Goal: Information Seeking & Learning: Find specific fact

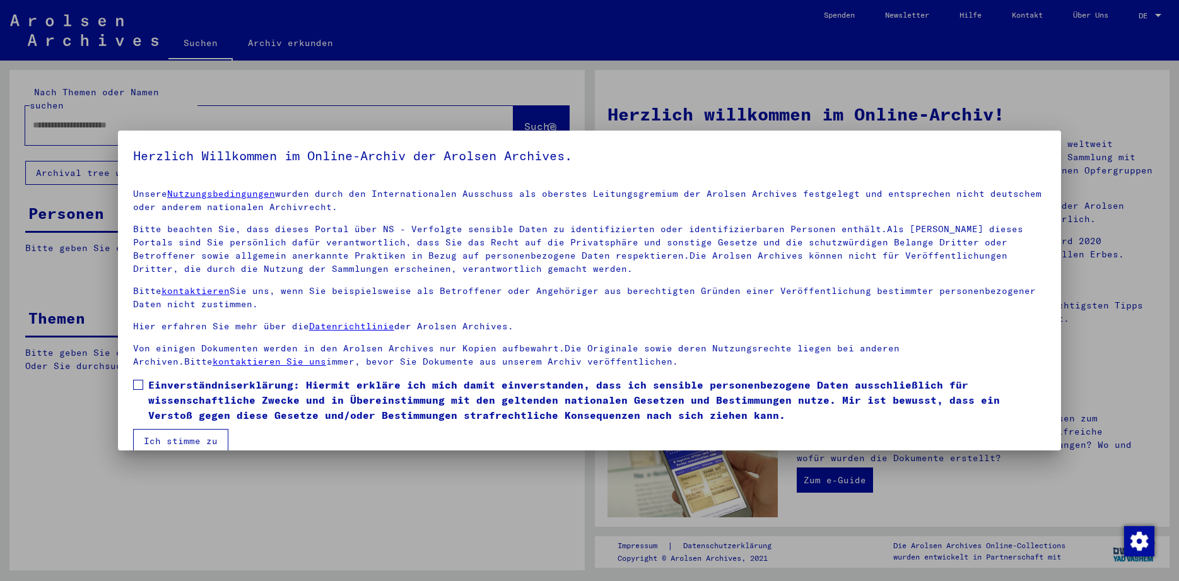
click at [139, 384] on span at bounding box center [138, 385] width 10 height 10
click at [177, 435] on button "Ich stimme zu" at bounding box center [180, 441] width 95 height 24
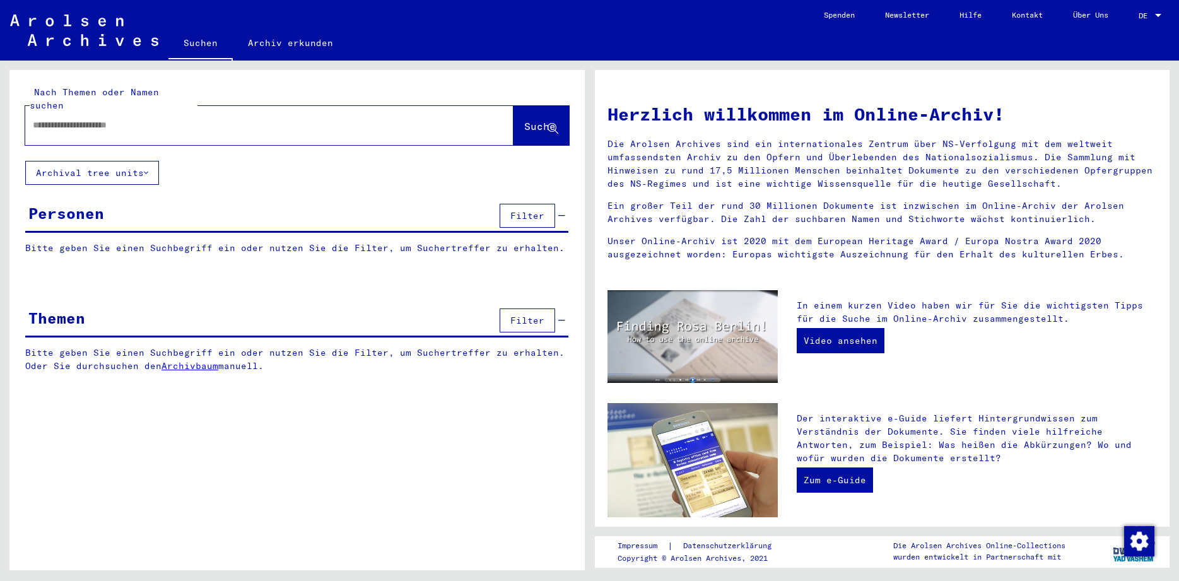
click at [155, 119] on input "text" at bounding box center [254, 125] width 443 height 13
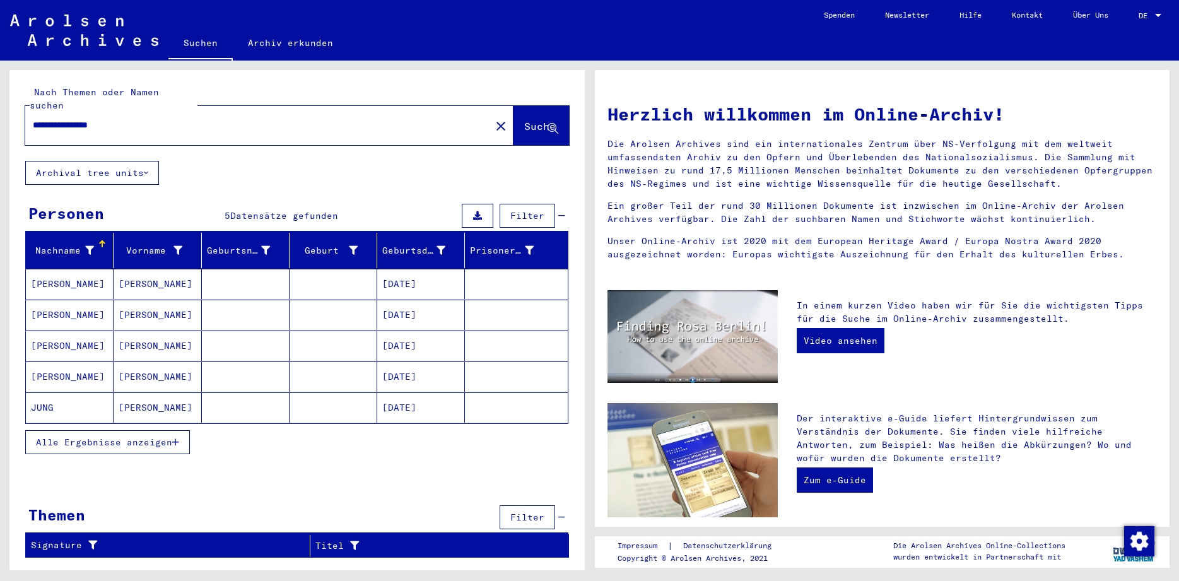
click at [61, 283] on mat-cell "[PERSON_NAME]" at bounding box center [70, 284] width 88 height 30
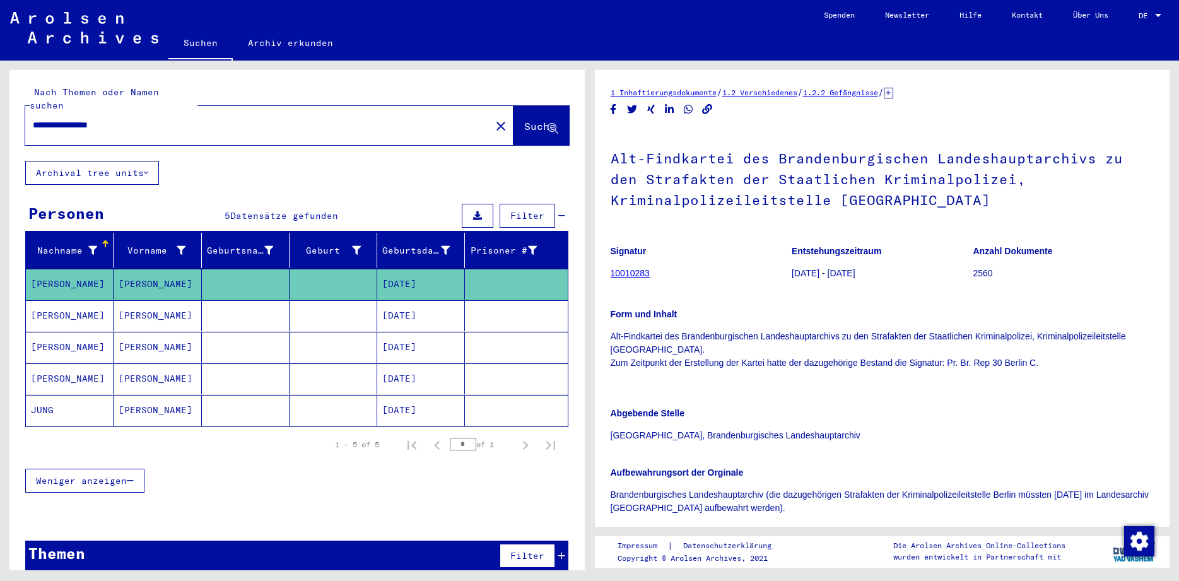
click at [56, 300] on mat-cell "[PERSON_NAME]" at bounding box center [70, 315] width 88 height 31
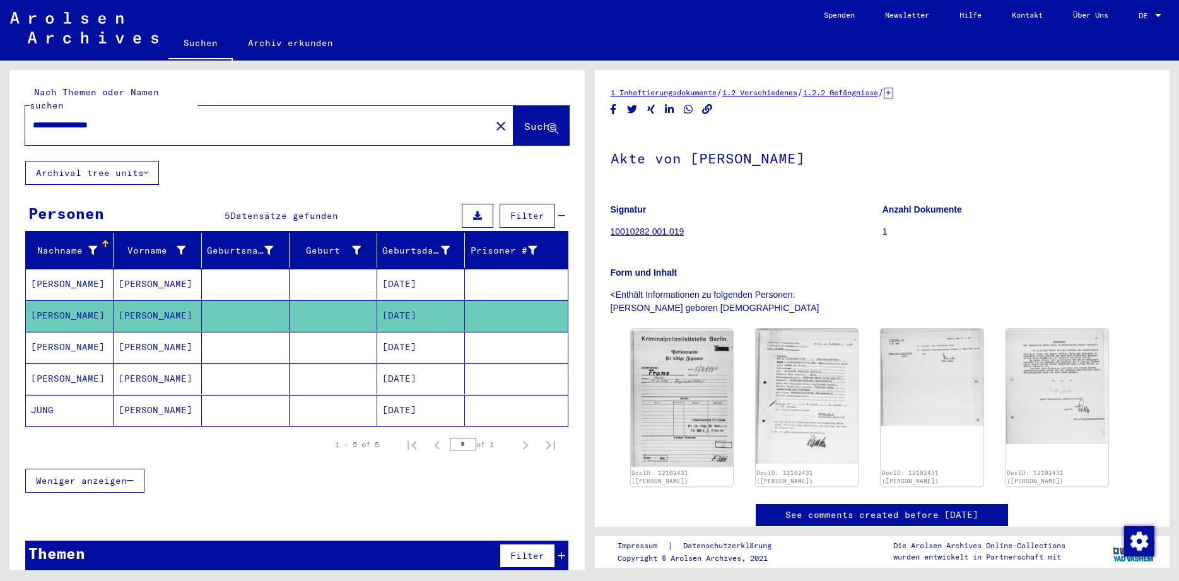
click at [49, 332] on mat-cell "[PERSON_NAME]" at bounding box center [70, 347] width 88 height 31
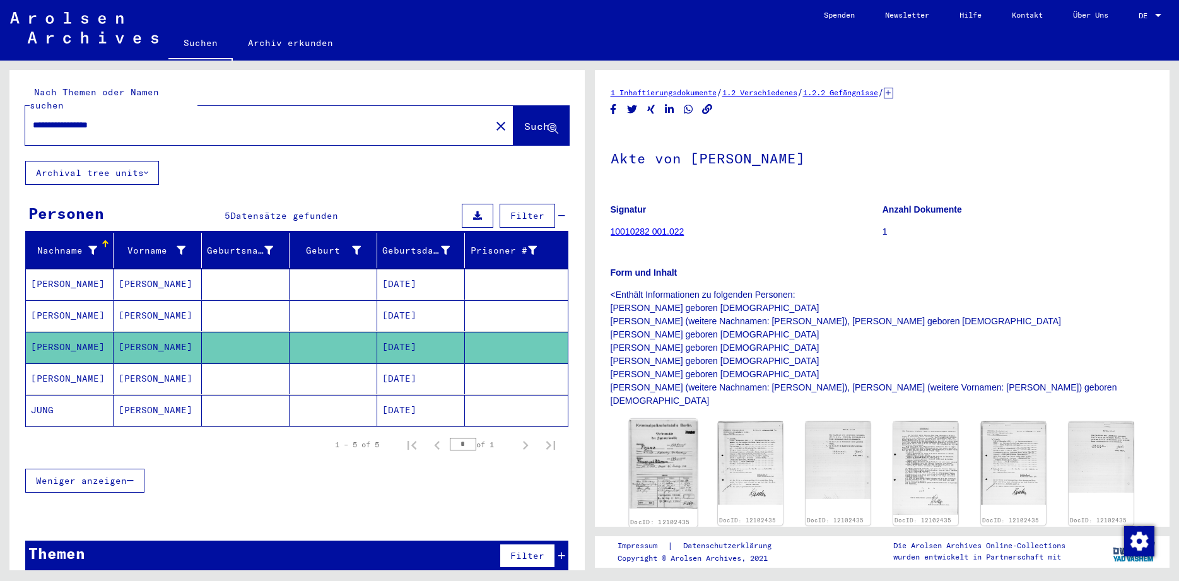
click at [651, 445] on img at bounding box center [663, 464] width 68 height 90
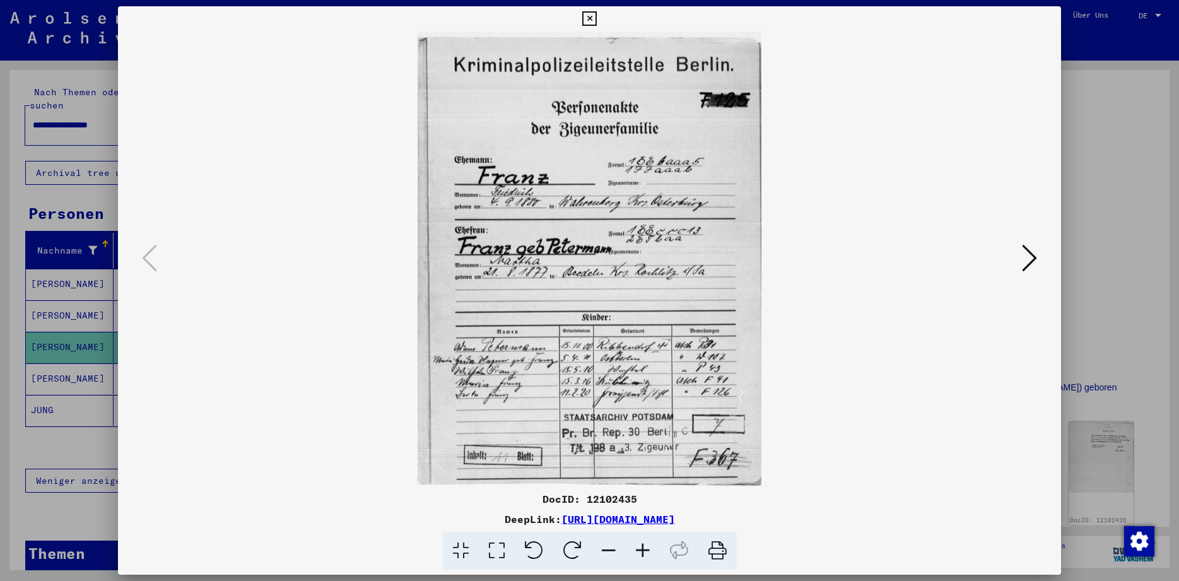
click at [597, 13] on icon at bounding box center [589, 18] width 15 height 15
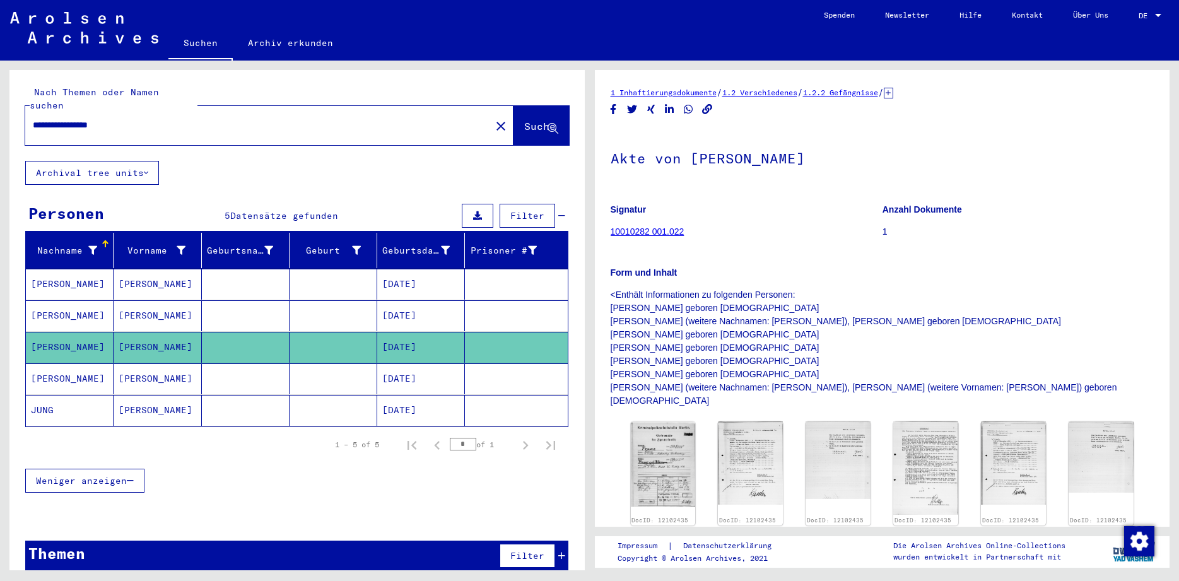
click at [45, 300] on mat-cell "[PERSON_NAME]" at bounding box center [70, 315] width 88 height 31
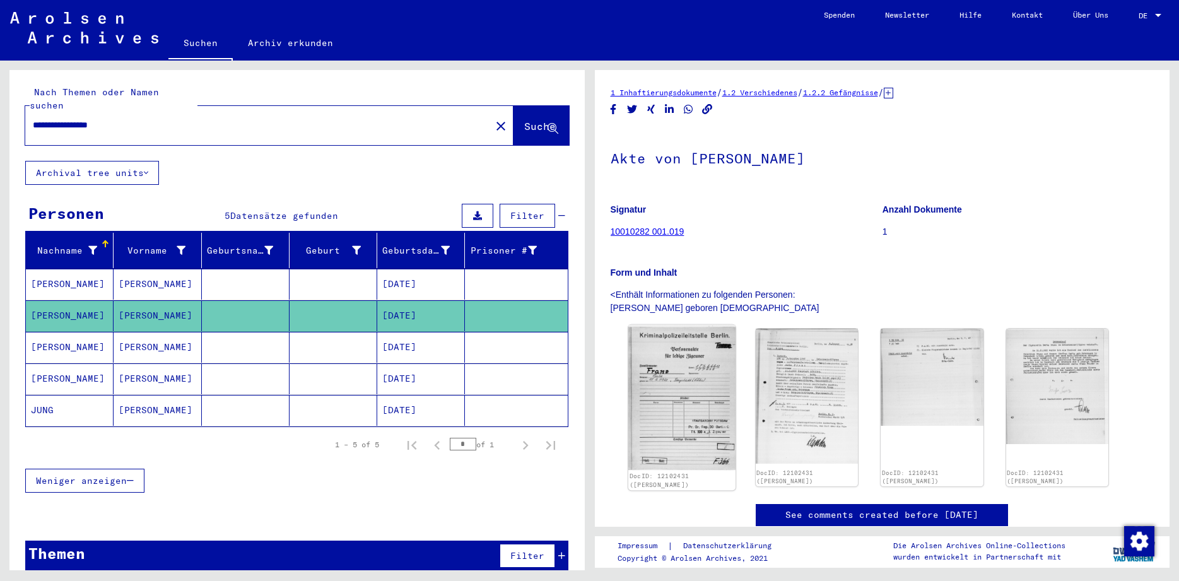
click at [683, 408] on img at bounding box center [681, 398] width 107 height 146
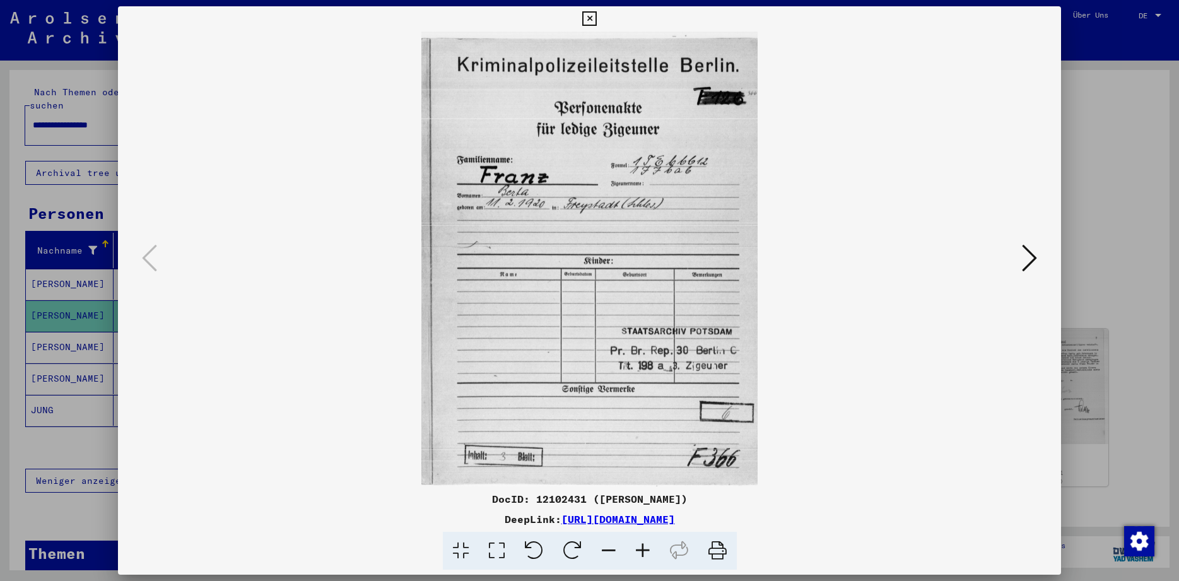
click at [1032, 259] on icon at bounding box center [1029, 258] width 15 height 30
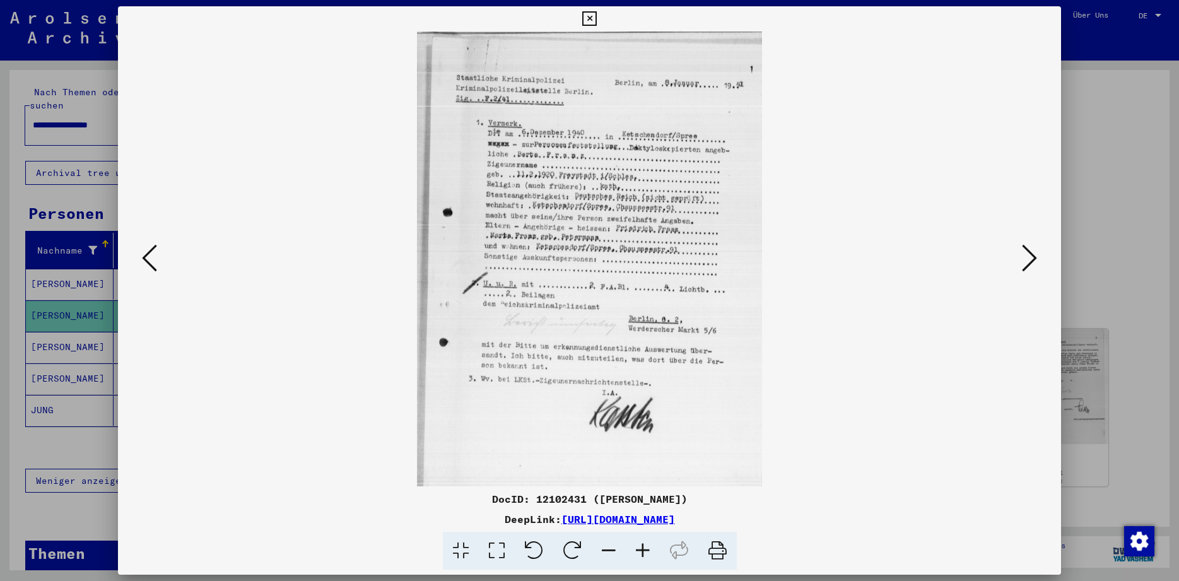
click at [1032, 259] on icon at bounding box center [1029, 258] width 15 height 30
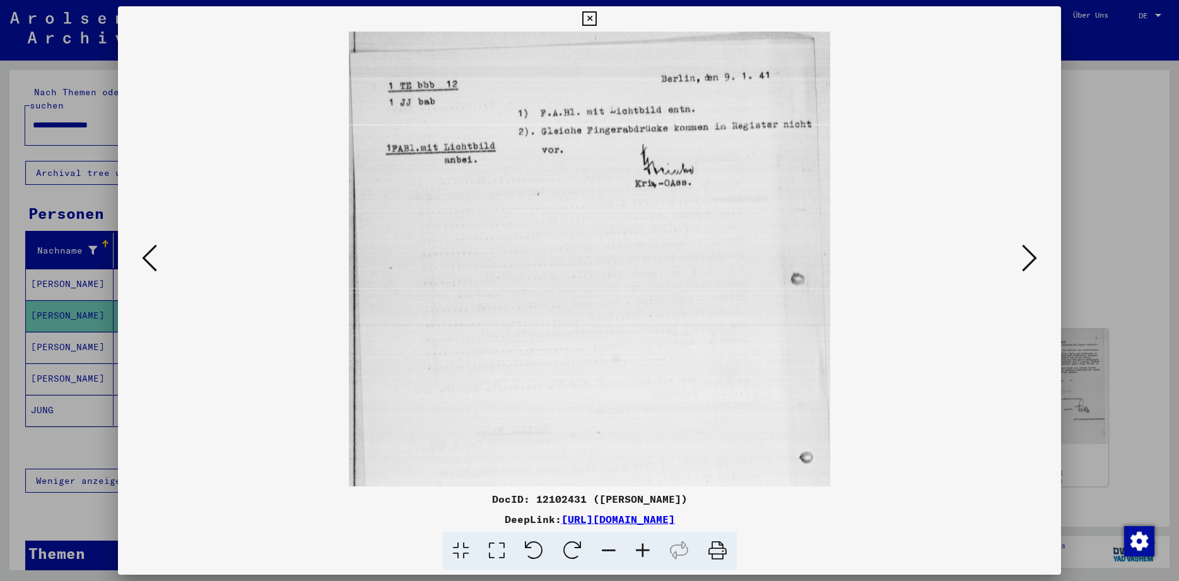
click at [1032, 259] on icon at bounding box center [1029, 258] width 15 height 30
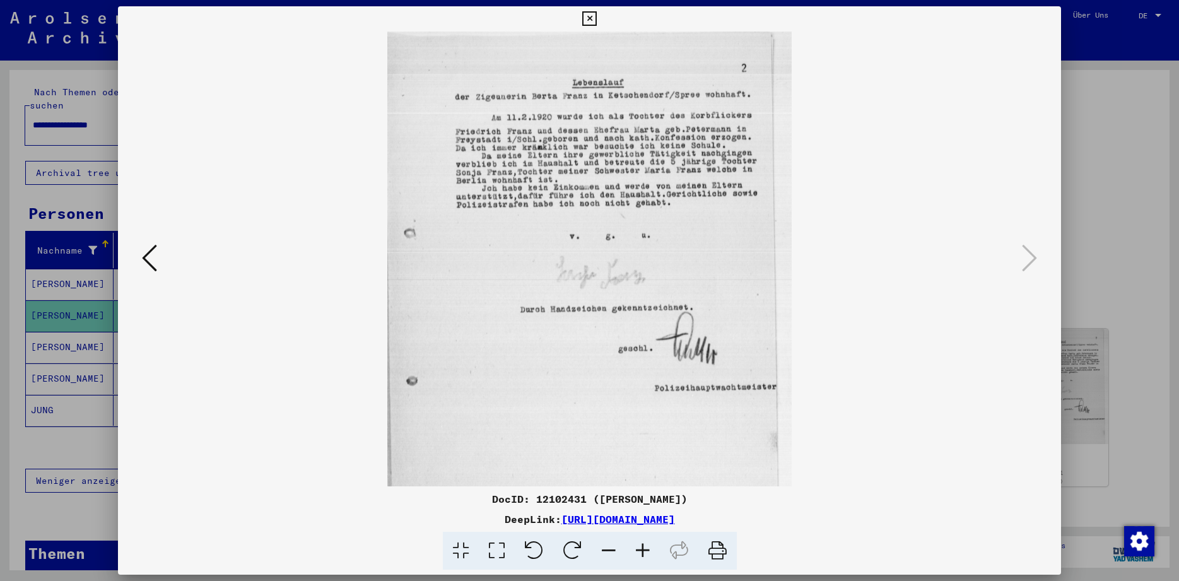
click at [597, 16] on icon at bounding box center [589, 18] width 15 height 15
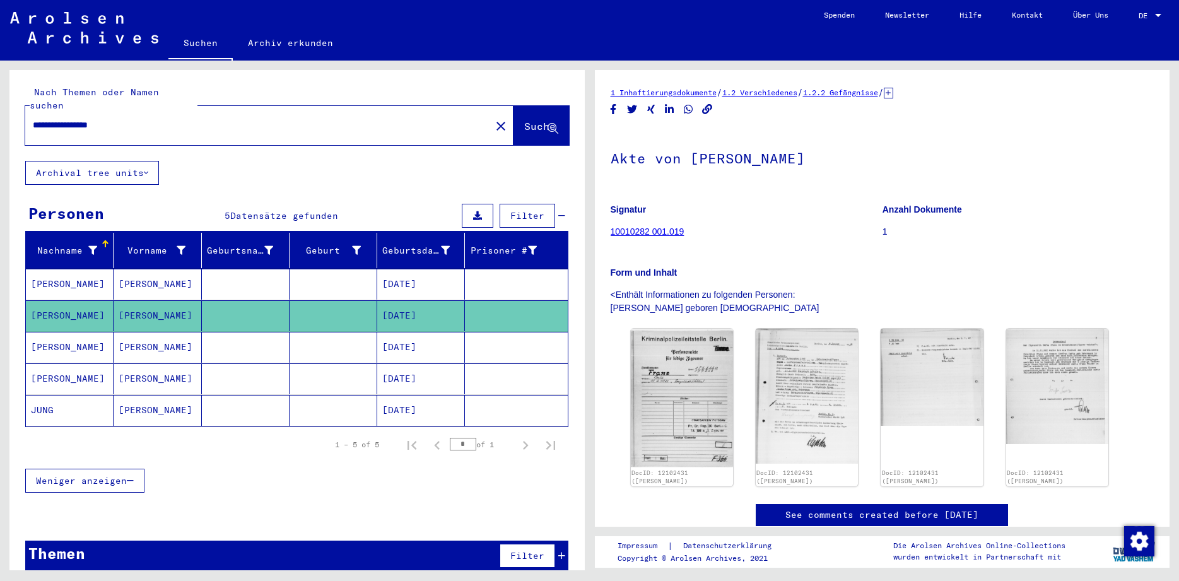
click at [63, 343] on mat-cell "[PERSON_NAME]" at bounding box center [70, 347] width 88 height 31
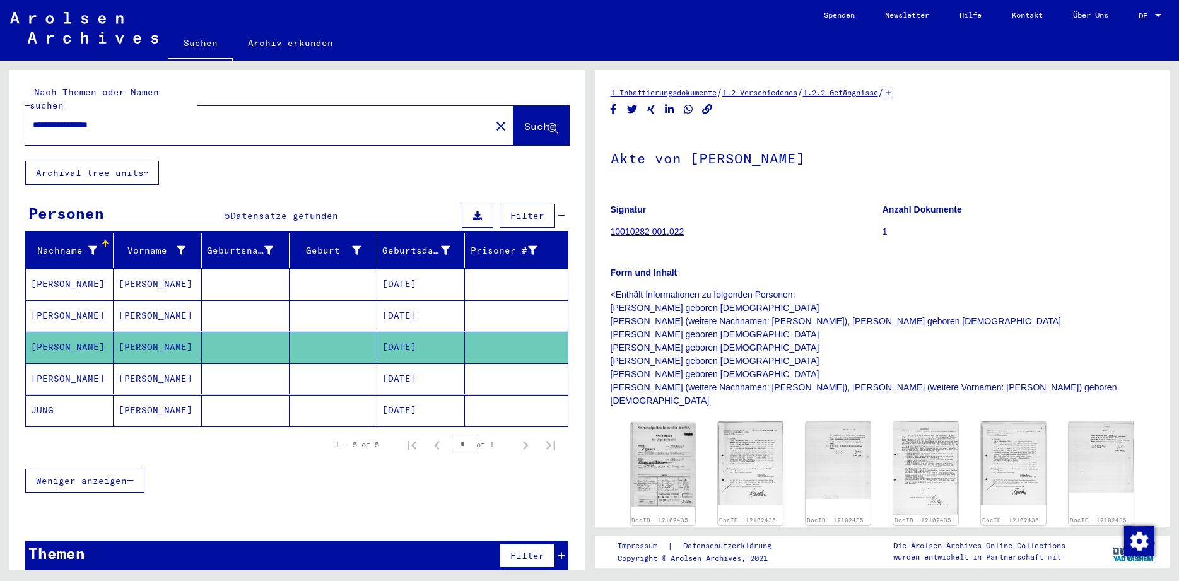
click at [71, 369] on mat-cell "[PERSON_NAME]" at bounding box center [70, 378] width 88 height 31
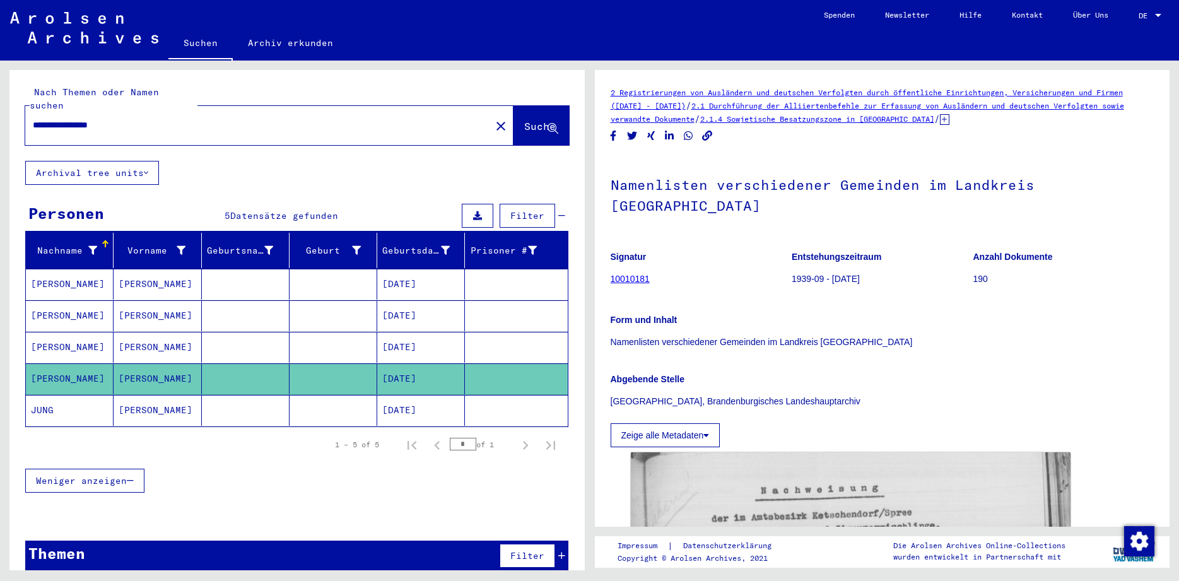
click at [84, 395] on mat-cell "JUNG" at bounding box center [70, 410] width 88 height 31
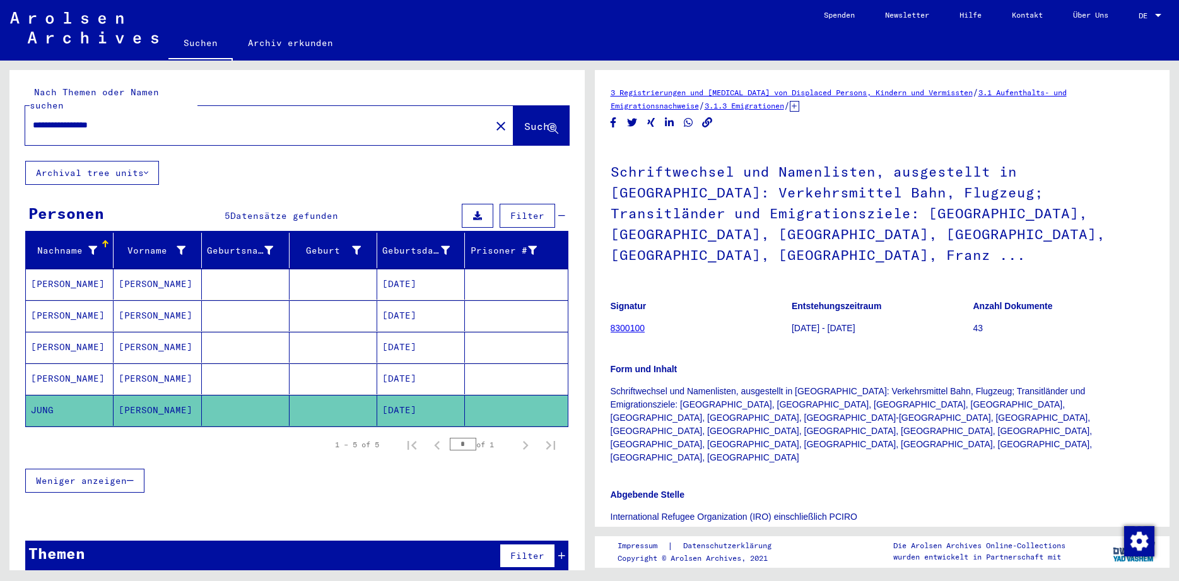
click at [73, 119] on input "**********" at bounding box center [258, 125] width 451 height 13
click at [160, 119] on input "**********" at bounding box center [258, 125] width 451 height 13
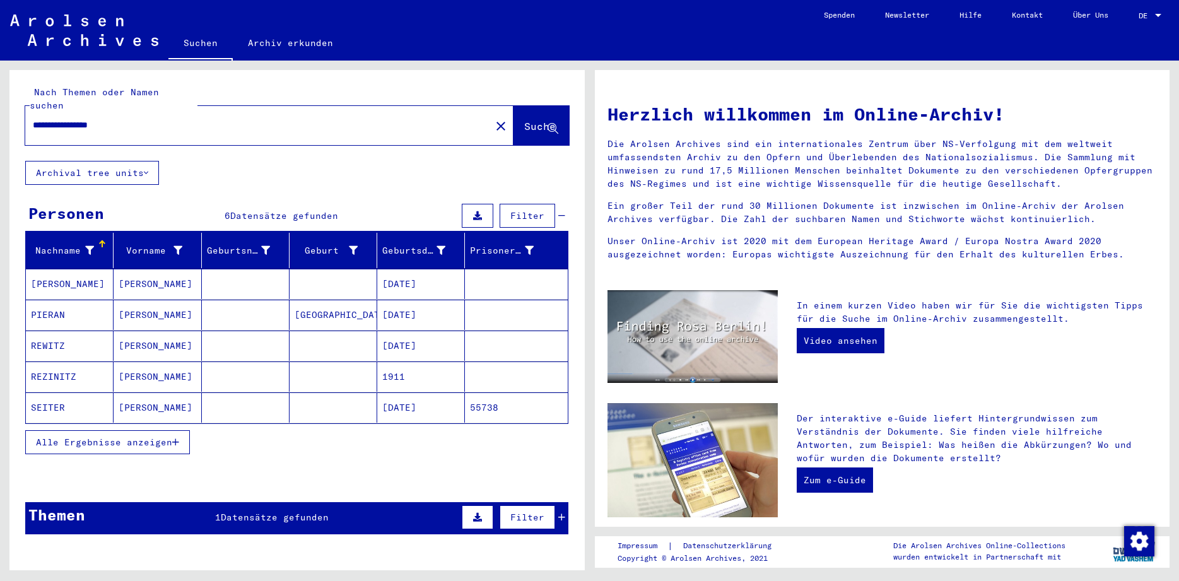
click at [286, 512] on span "Datensätze gefunden" at bounding box center [275, 517] width 108 height 11
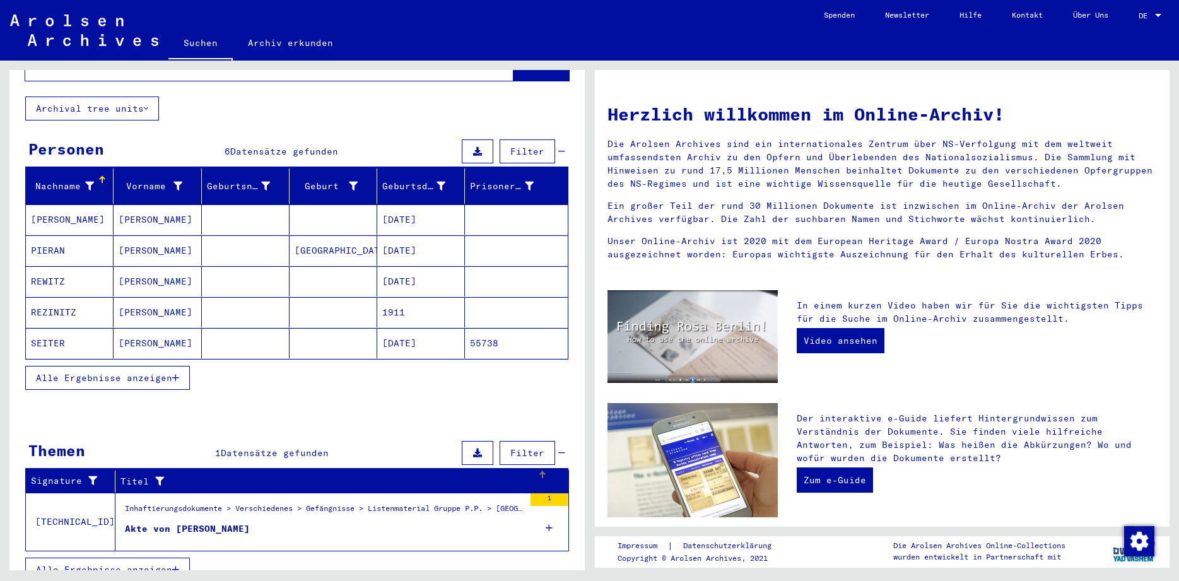
scroll to position [68, 0]
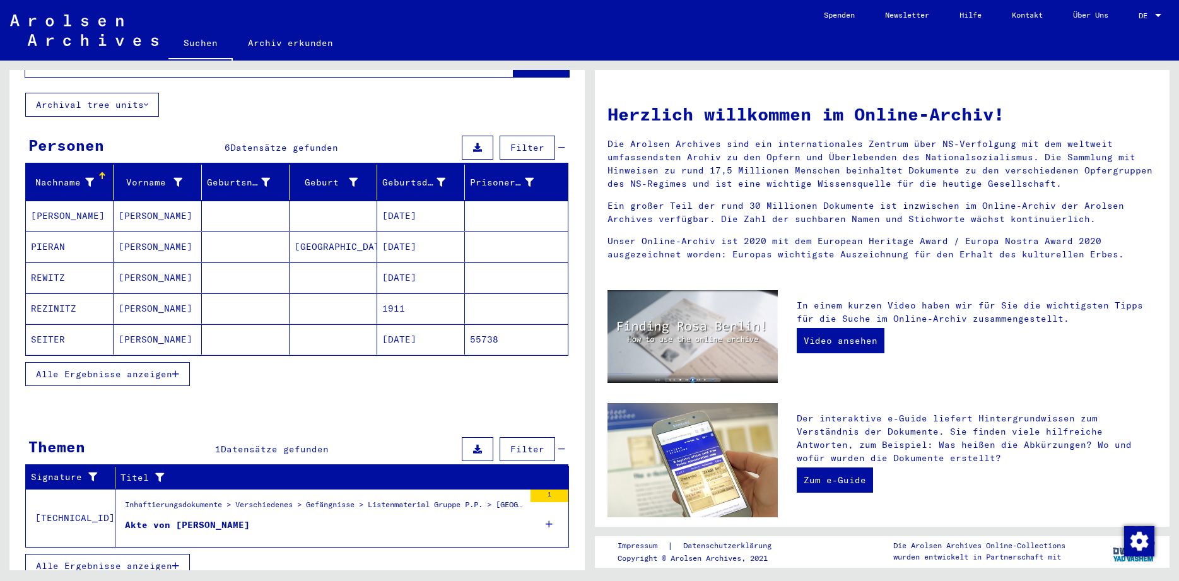
click at [76, 356] on div "Alle Ergebnisse anzeigen" at bounding box center [296, 374] width 543 height 37
click at [76, 362] on button "Alle Ergebnisse anzeigen" at bounding box center [107, 374] width 165 height 24
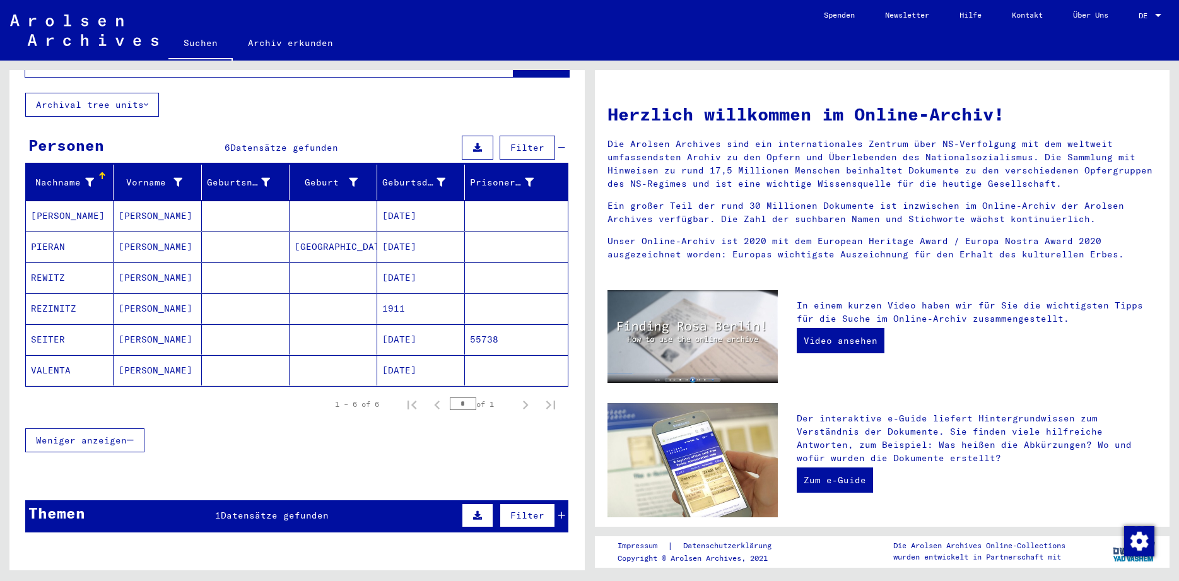
scroll to position [0, 0]
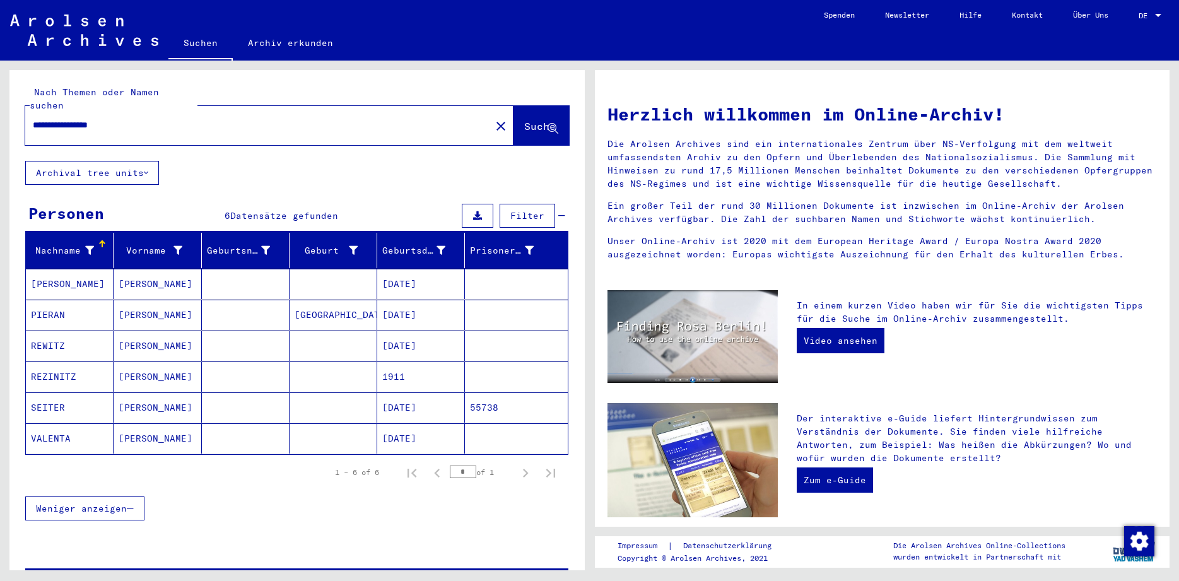
click at [152, 119] on input "**********" at bounding box center [254, 125] width 443 height 13
click at [45, 119] on input "**********" at bounding box center [254, 125] width 443 height 13
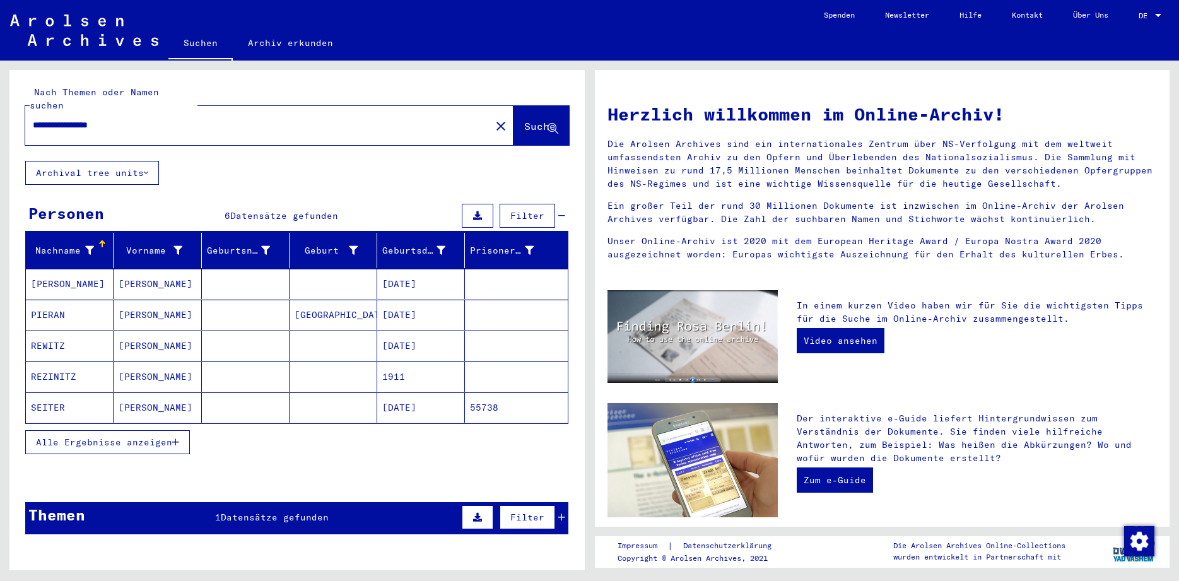
click at [107, 430] on button "Alle Ergebnisse anzeigen" at bounding box center [107, 442] width 165 height 24
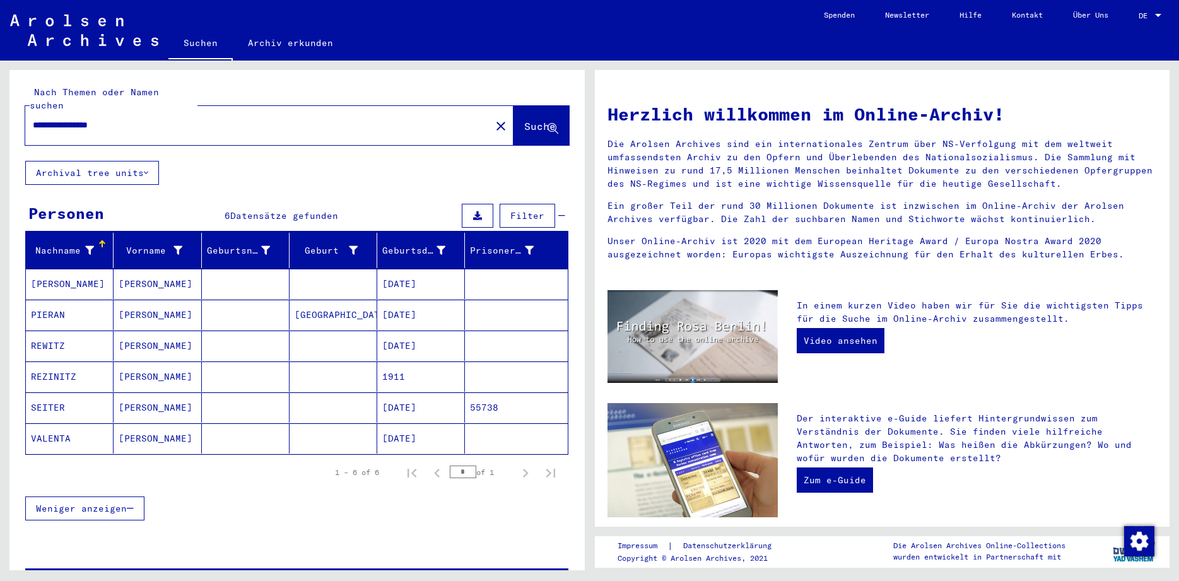
click at [160, 119] on input "**********" at bounding box center [254, 125] width 443 height 13
type input "**********"
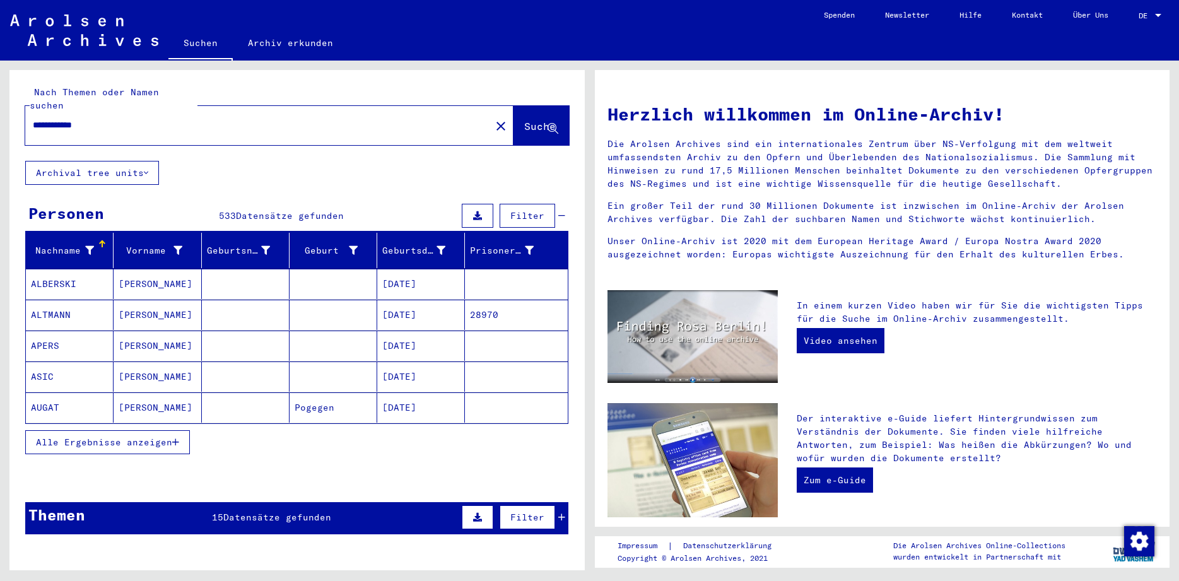
click at [132, 437] on span "Alle Ergebnisse anzeigen" at bounding box center [104, 442] width 136 height 11
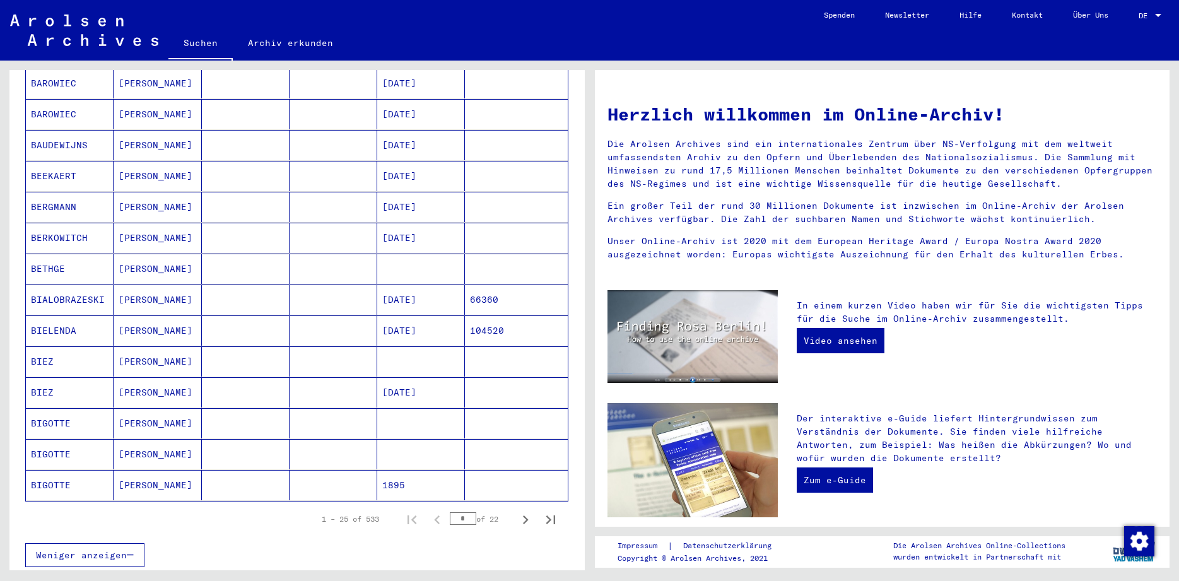
scroll to position [548, 0]
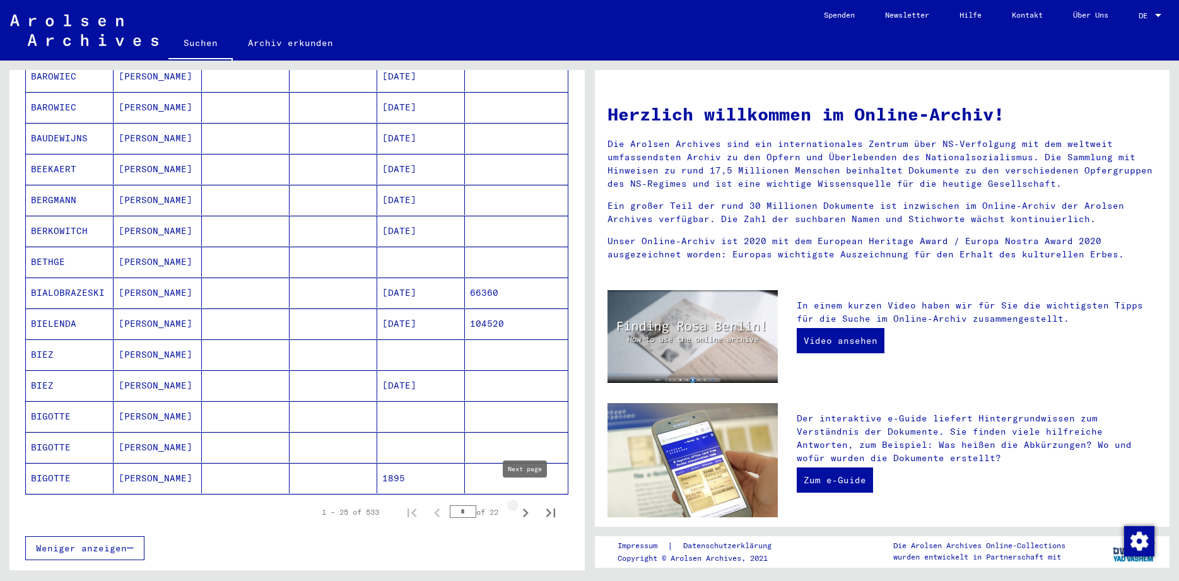
click at [522, 504] on icon "Next page" at bounding box center [526, 513] width 18 height 18
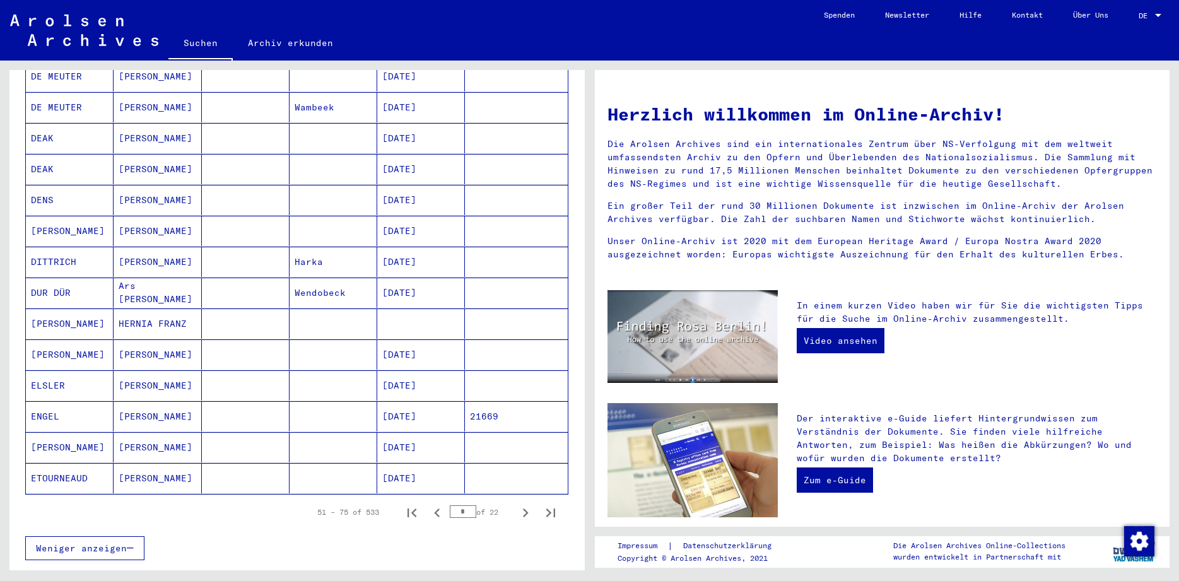
click at [522, 504] on icon "Next page" at bounding box center [526, 513] width 18 height 18
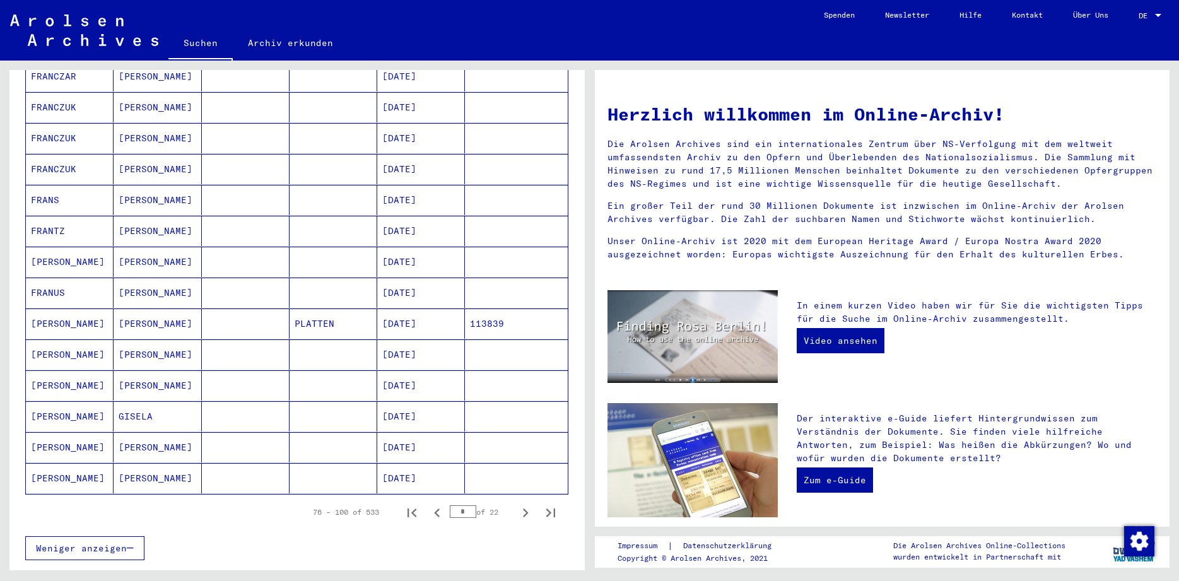
click at [46, 432] on mat-cell "[PERSON_NAME]" at bounding box center [70, 447] width 88 height 30
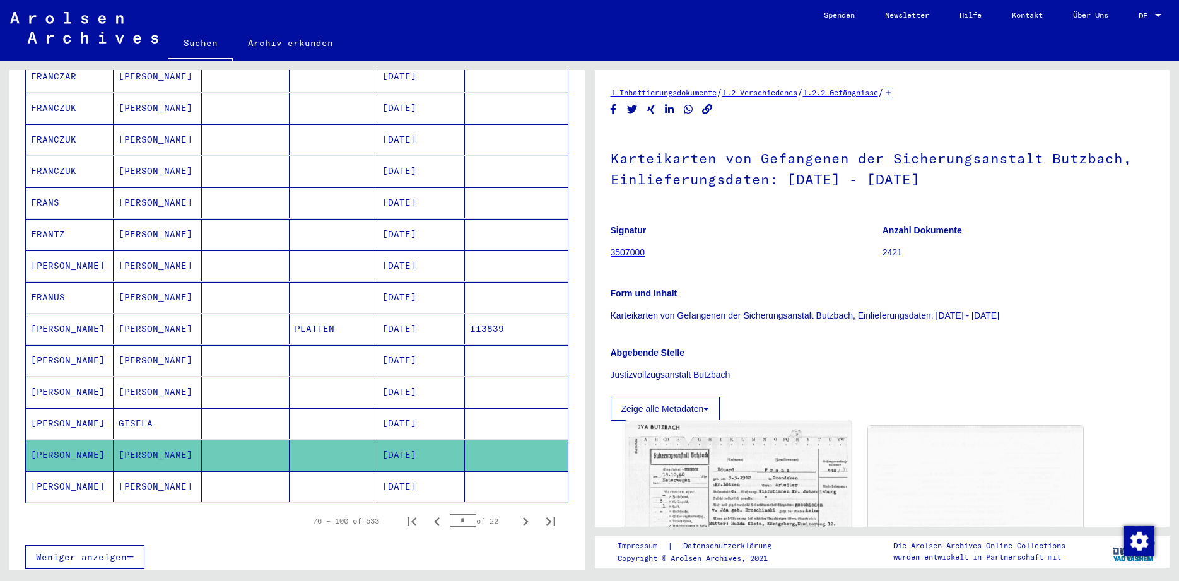
click at [713, 483] on img at bounding box center [738, 530] width 226 height 219
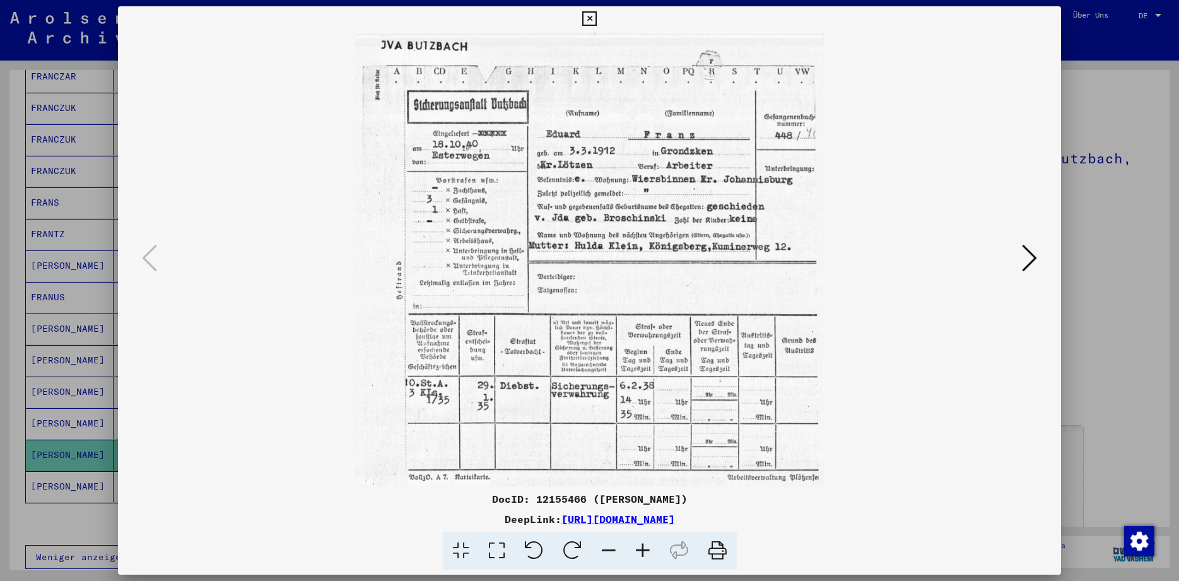
click at [597, 20] on icon at bounding box center [589, 18] width 15 height 15
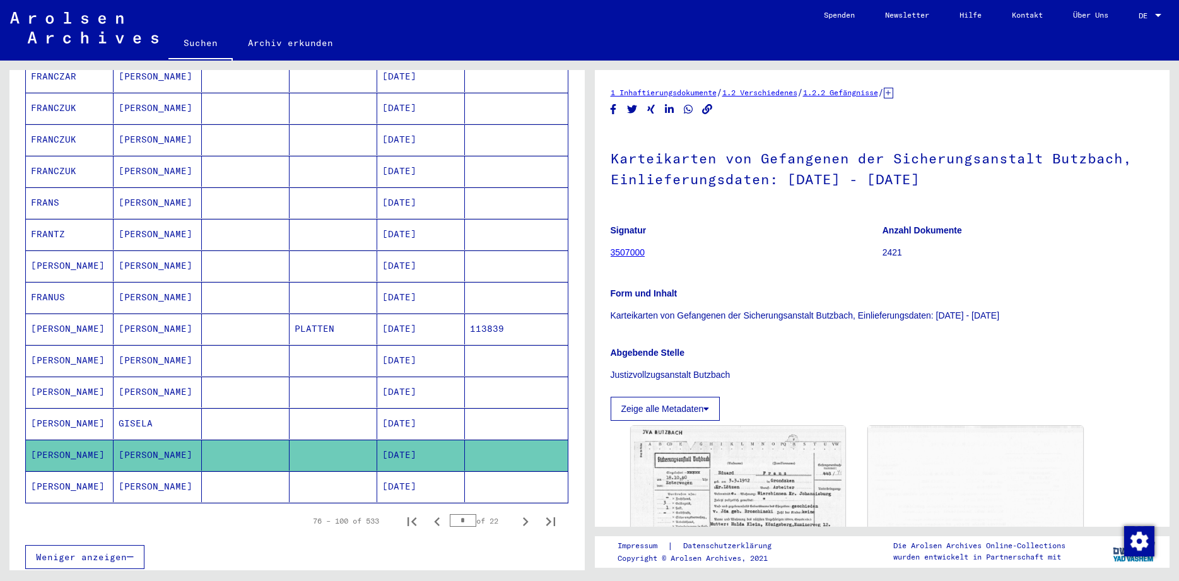
click at [62, 219] on mat-cell "FRANTZ" at bounding box center [70, 234] width 88 height 31
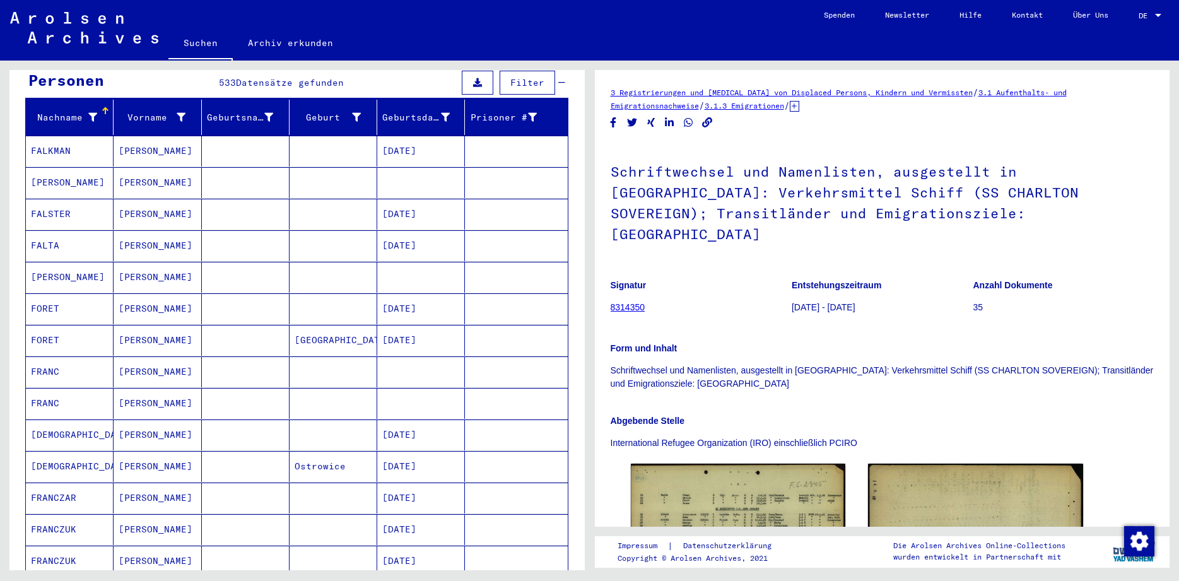
scroll to position [68, 0]
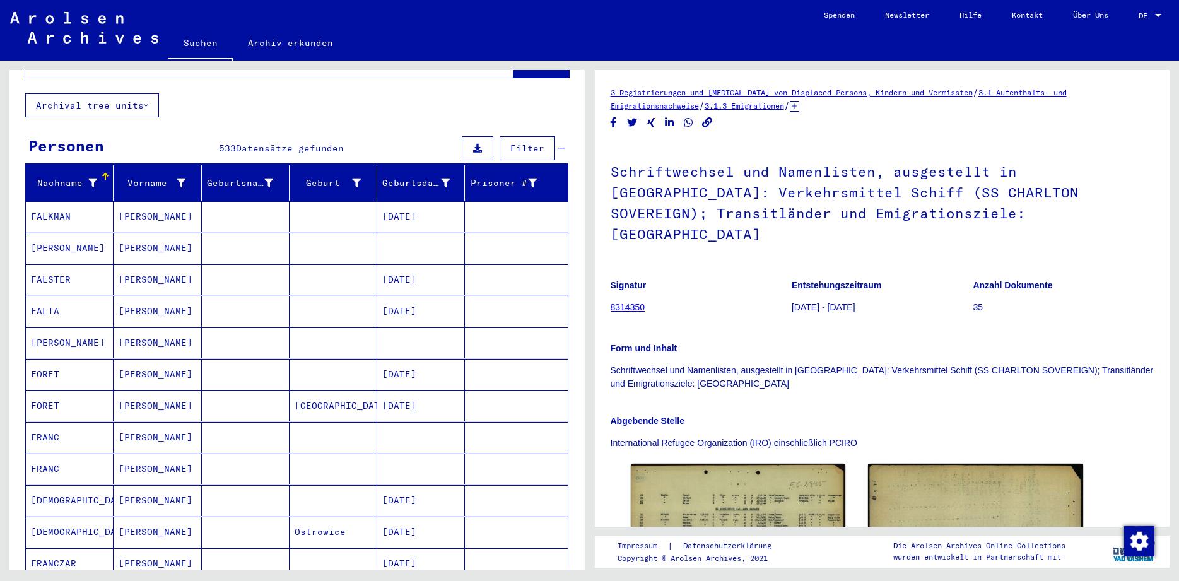
click at [57, 456] on mat-cell "FRANC" at bounding box center [70, 469] width 88 height 31
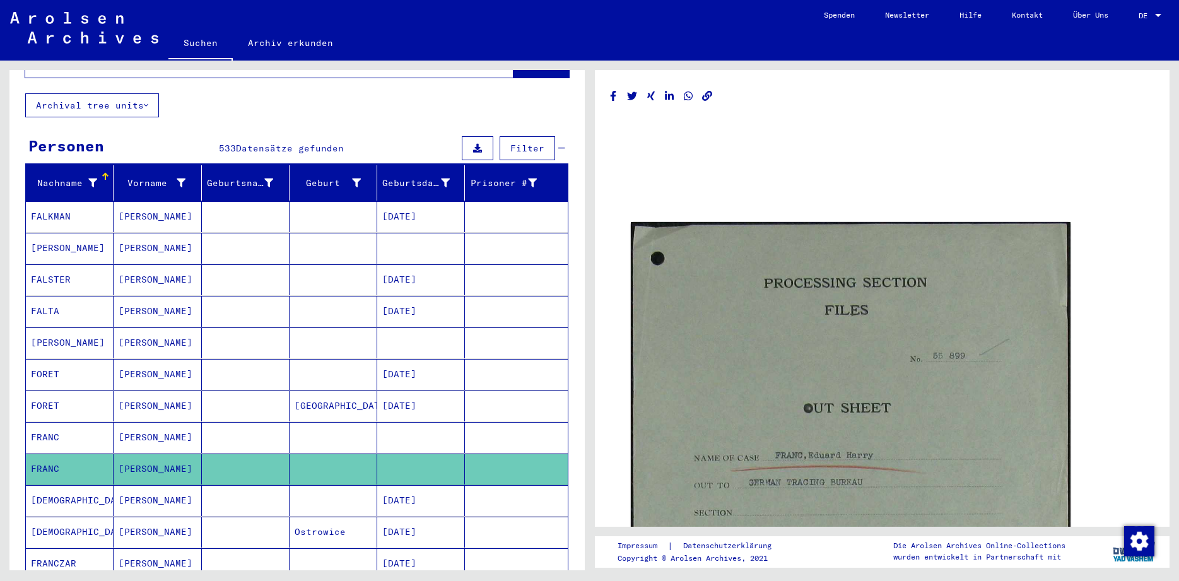
click at [54, 422] on mat-cell "FRANC" at bounding box center [70, 437] width 88 height 31
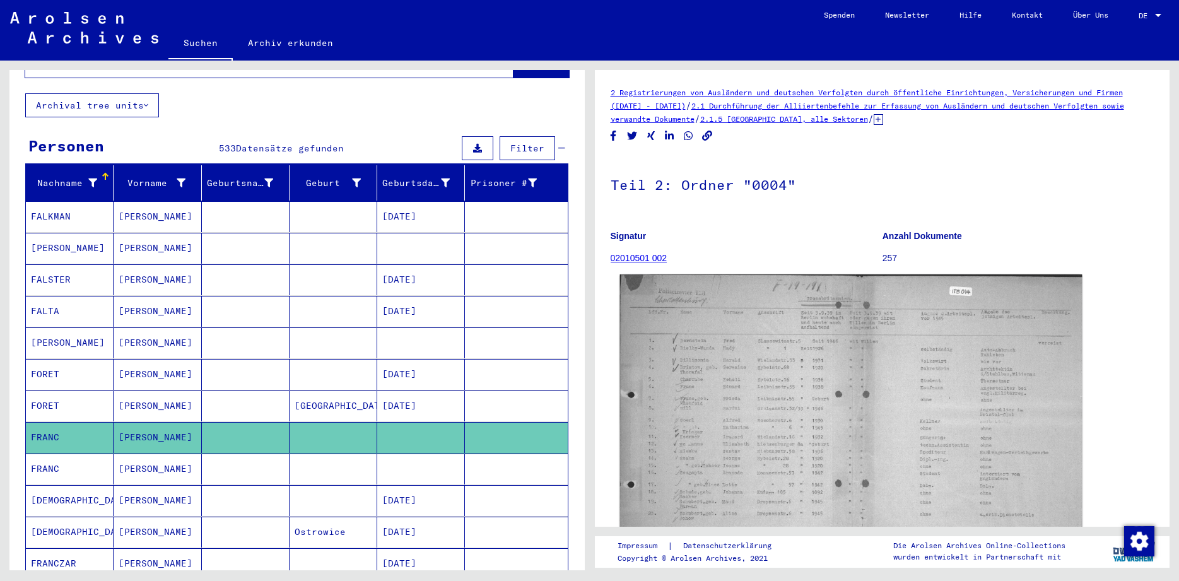
click at [785, 456] on img at bounding box center [851, 441] width 462 height 335
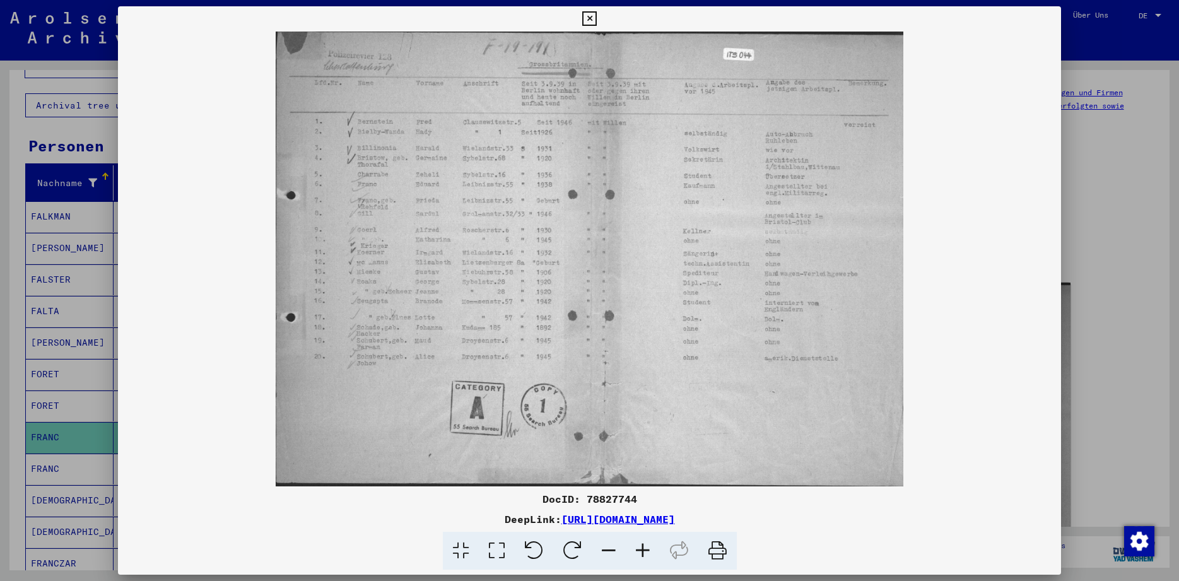
click at [597, 23] on icon at bounding box center [589, 18] width 15 height 15
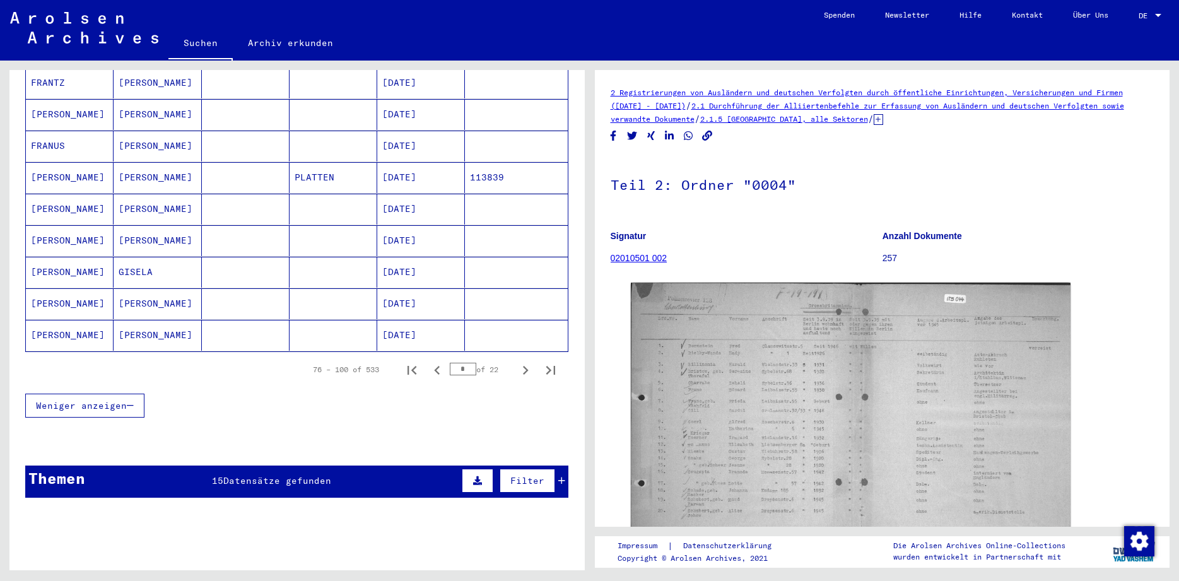
scroll to position [710, 0]
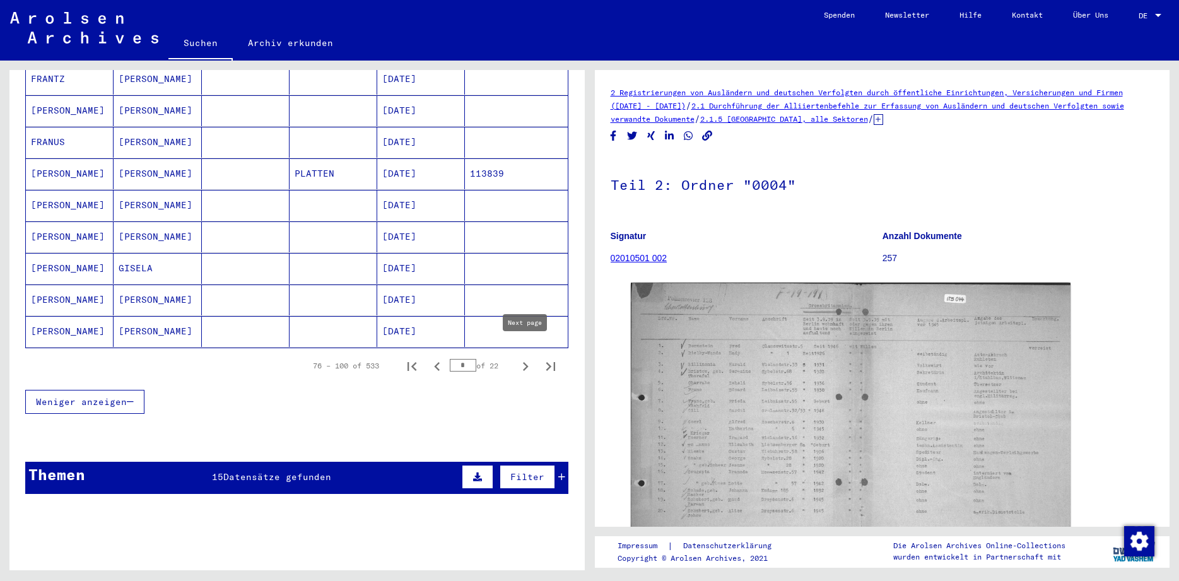
click at [525, 358] on icon "Next page" at bounding box center [526, 367] width 18 height 18
type input "*"
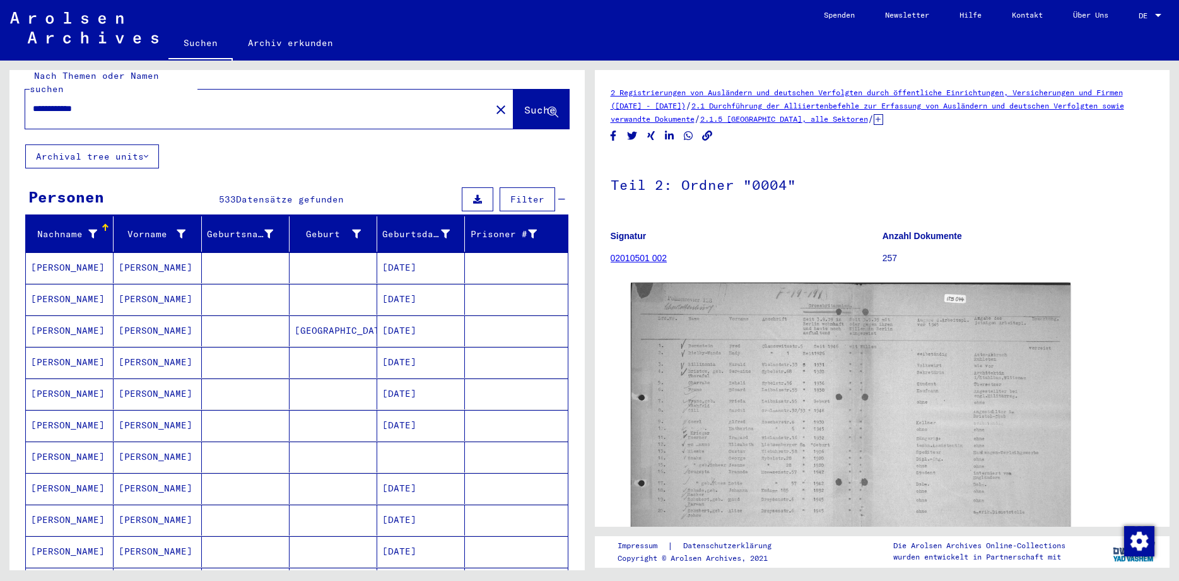
scroll to position [13, 0]
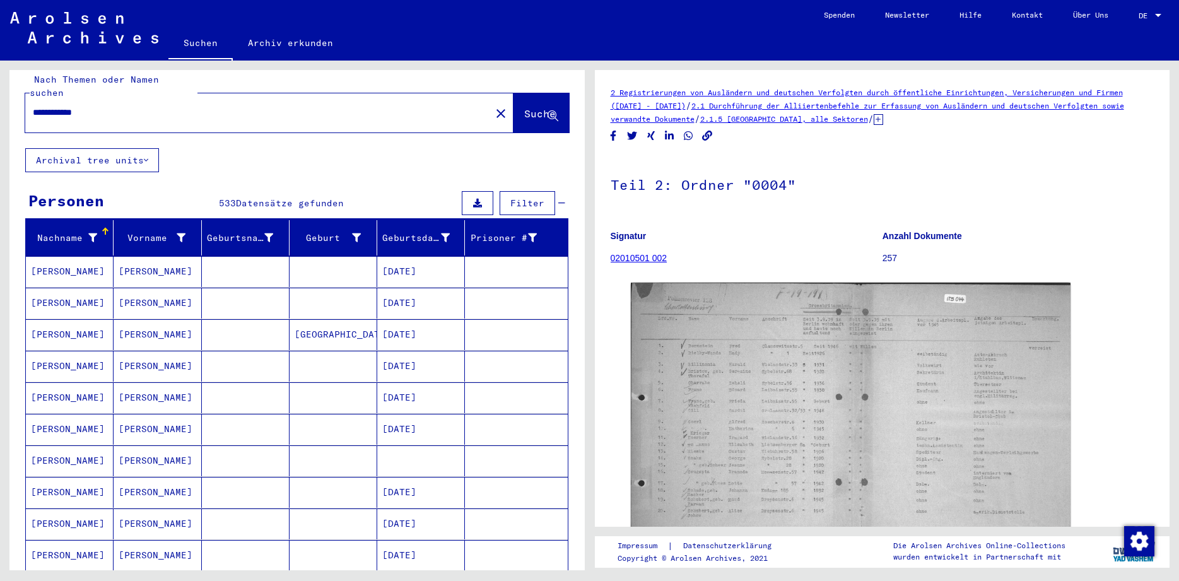
click at [66, 288] on mat-cell "[PERSON_NAME]" at bounding box center [70, 303] width 88 height 31
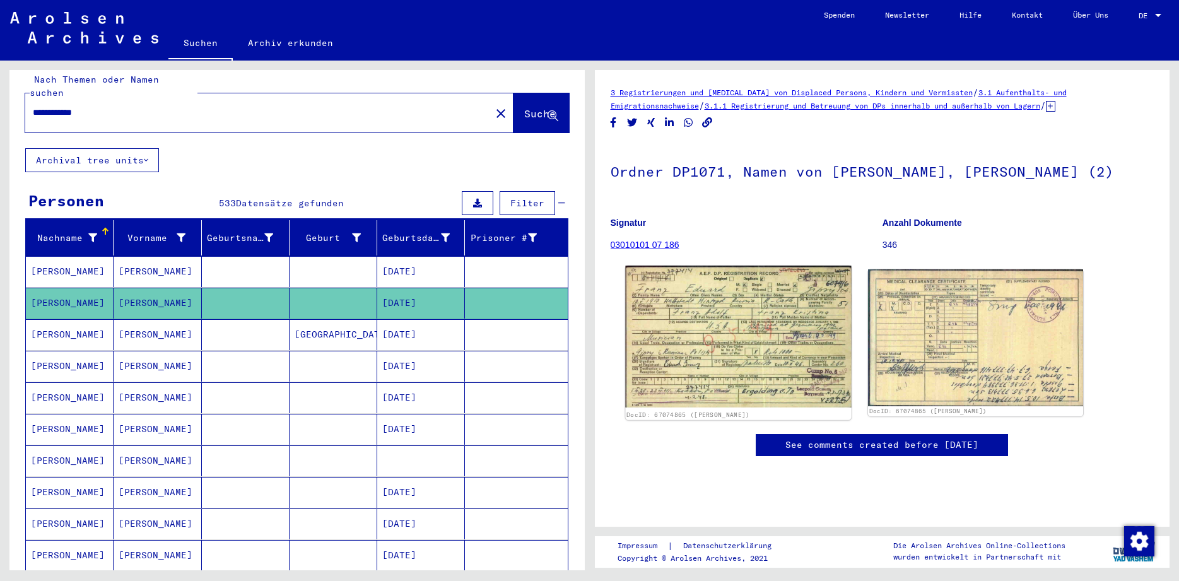
click at [724, 330] on img at bounding box center [738, 337] width 226 height 142
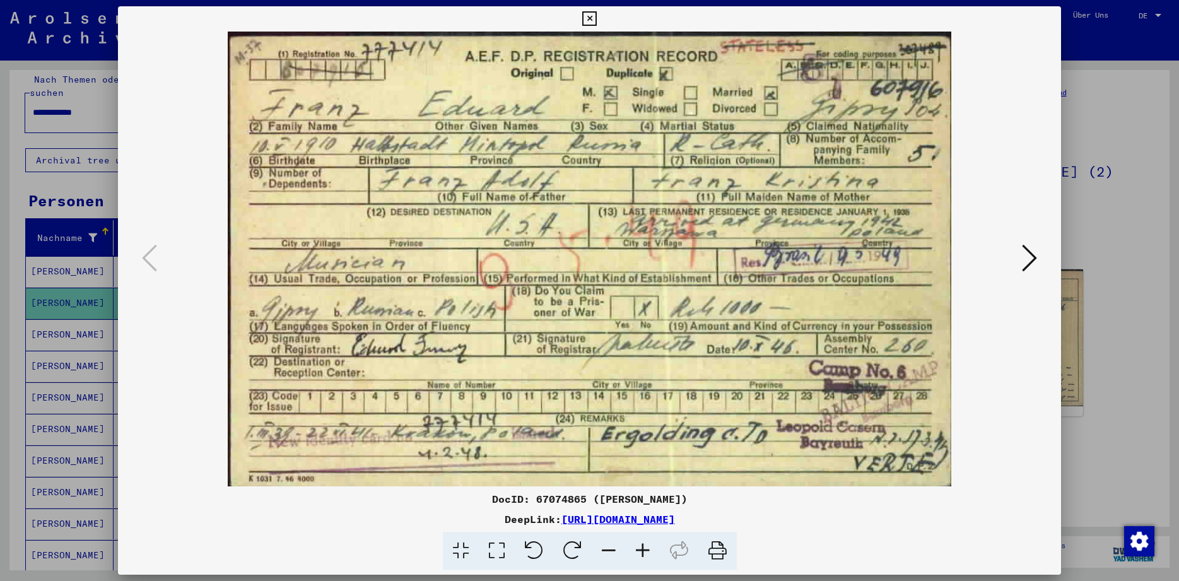
click at [597, 19] on icon at bounding box center [589, 18] width 15 height 15
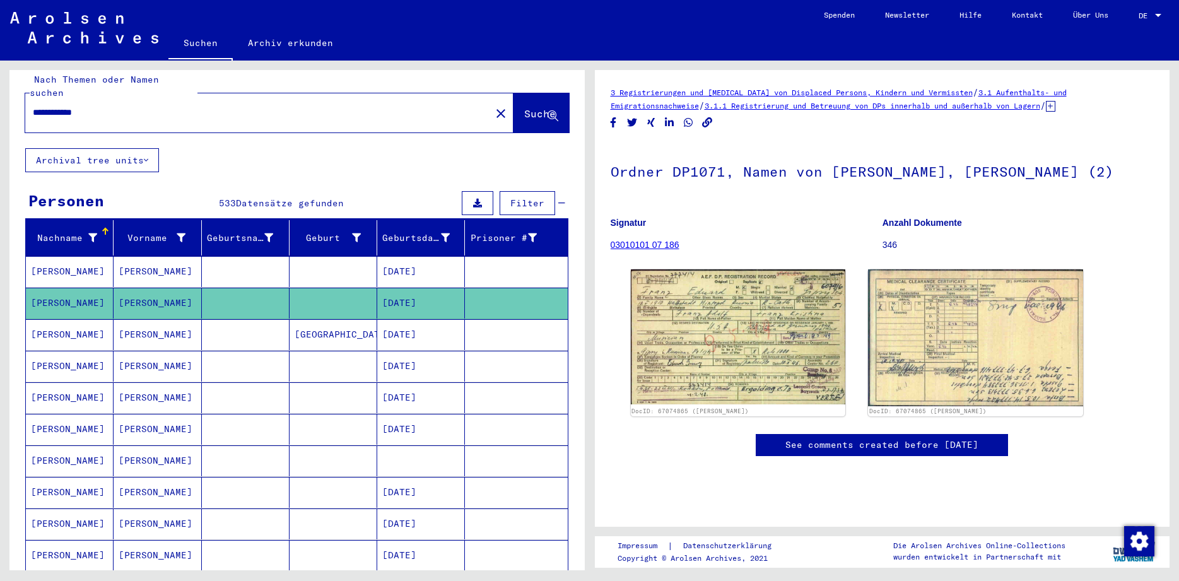
click at [52, 263] on mat-cell "[PERSON_NAME]" at bounding box center [70, 271] width 88 height 31
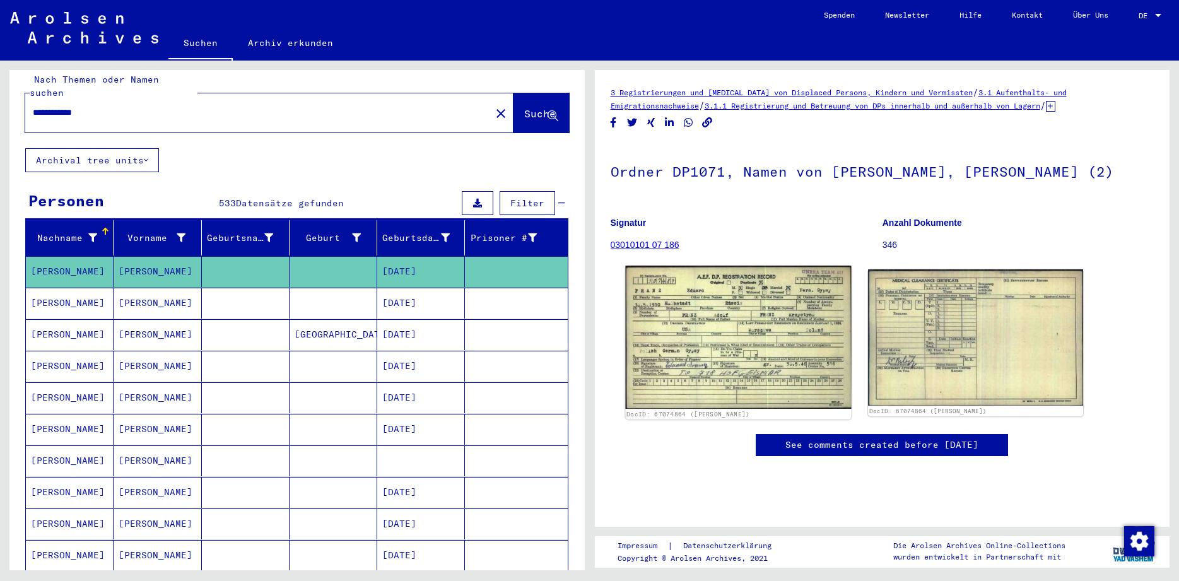
click at [694, 384] on img at bounding box center [738, 337] width 226 height 143
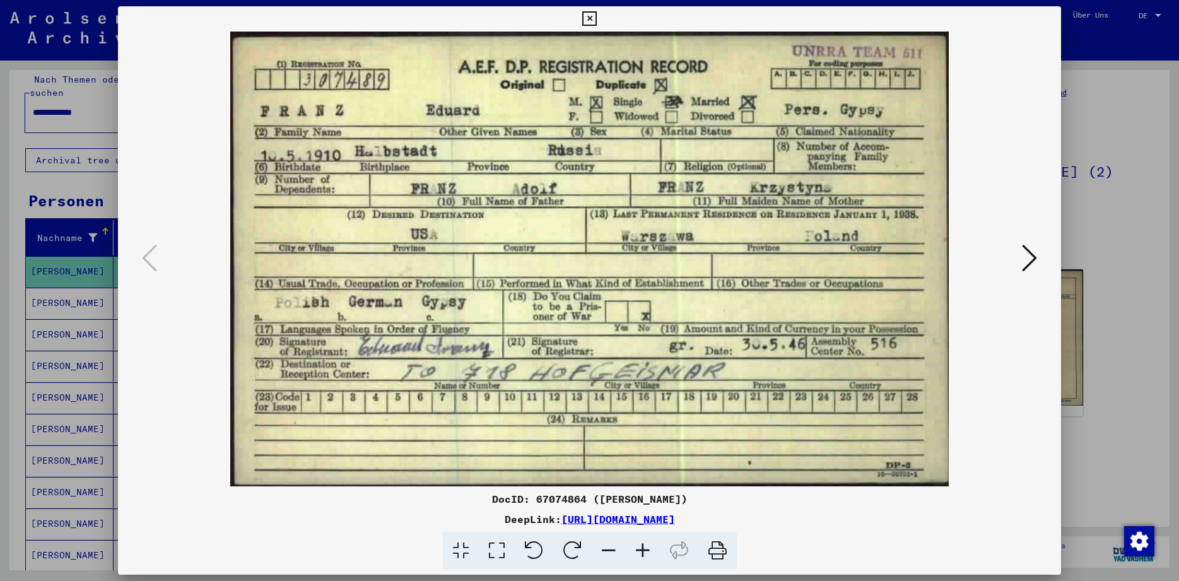
click at [597, 18] on icon at bounding box center [589, 18] width 15 height 15
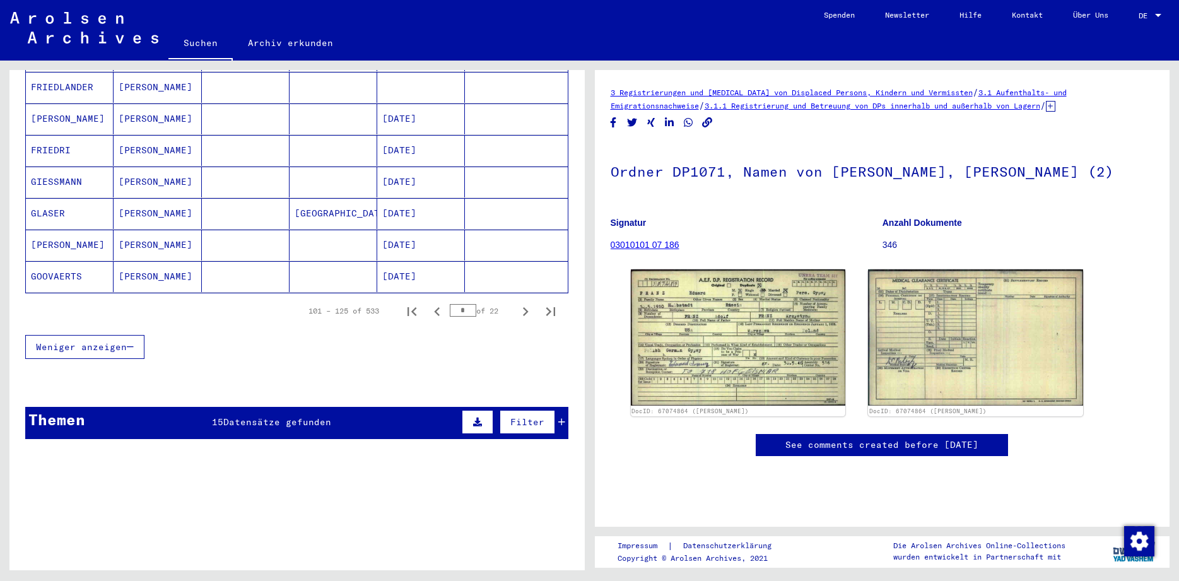
scroll to position [777, 0]
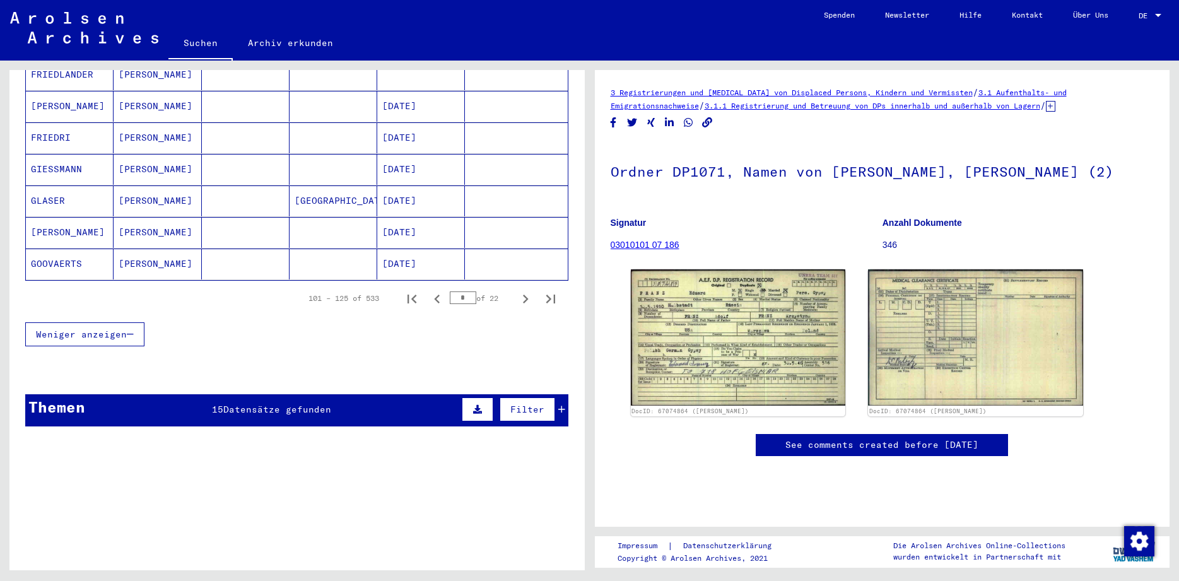
click at [213, 394] on div "Themen 15 Datensätze gefunden Filter" at bounding box center [296, 410] width 543 height 32
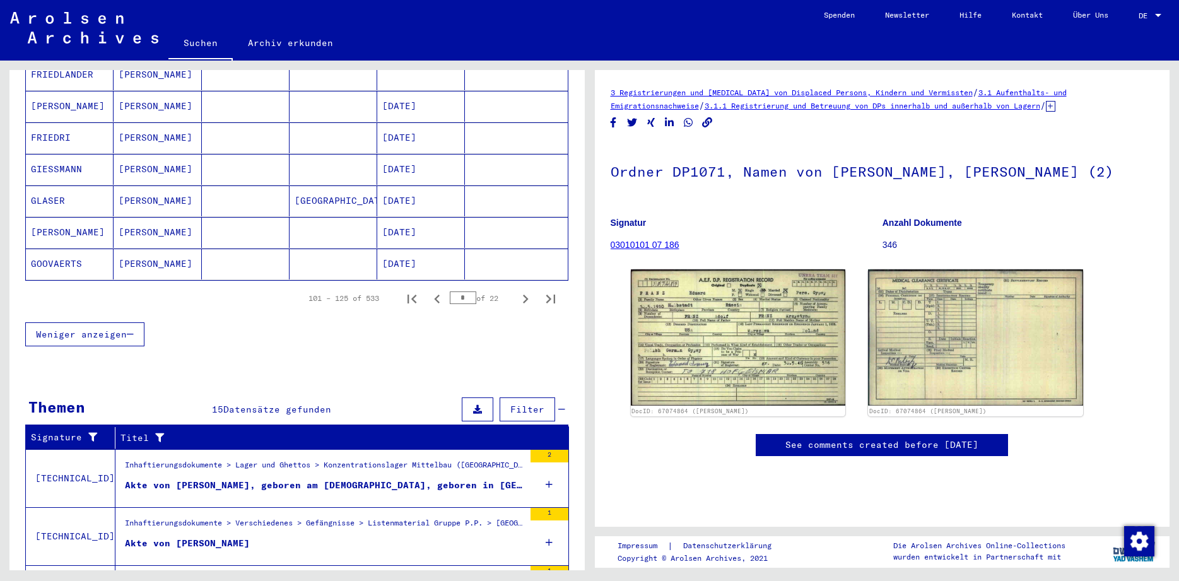
click at [225, 537] on div "Akte von [PERSON_NAME]" at bounding box center [187, 543] width 125 height 13
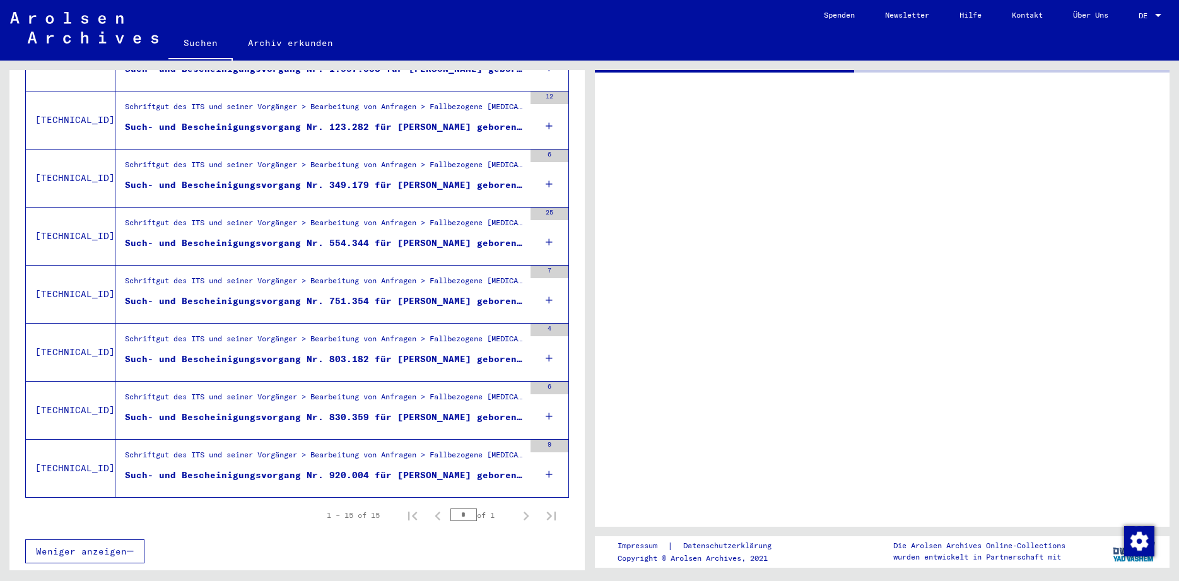
scroll to position [690, 0]
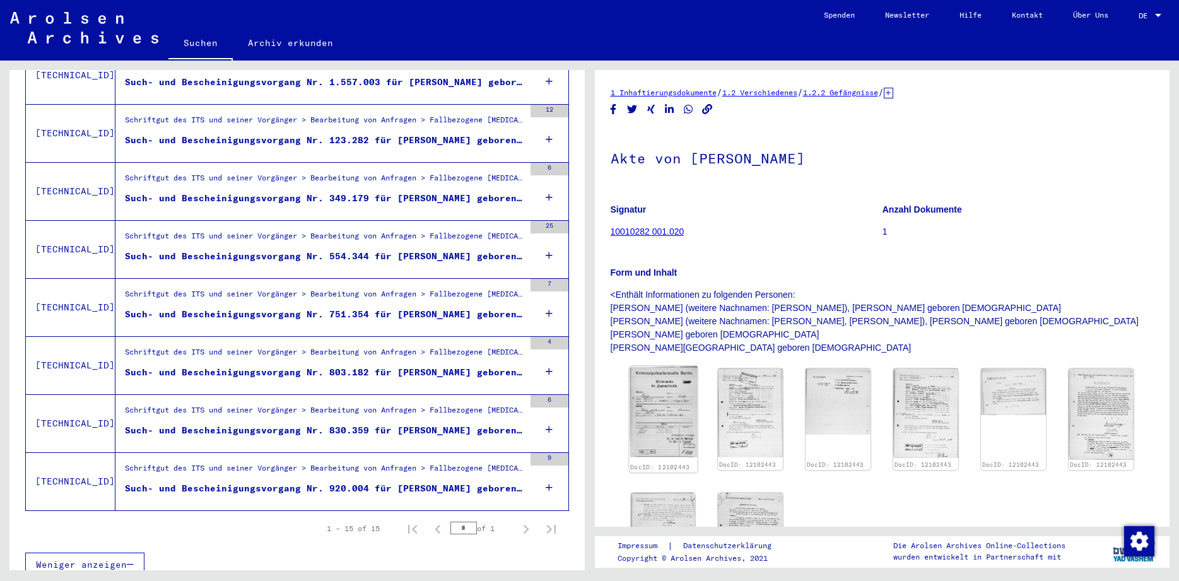
click at [679, 424] on img at bounding box center [663, 411] width 68 height 91
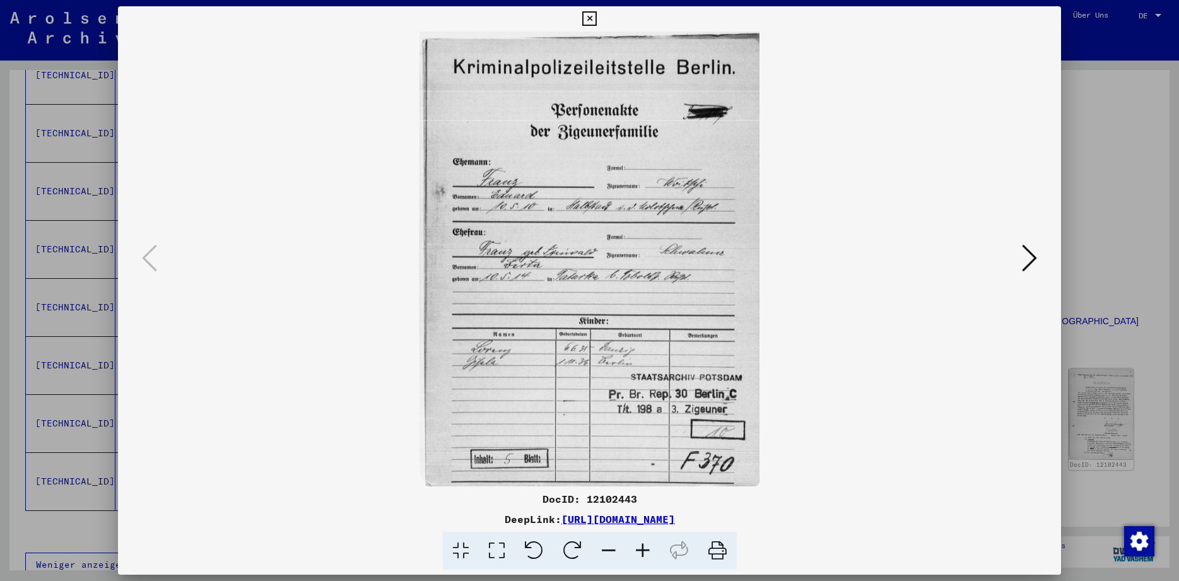
click at [646, 553] on icon at bounding box center [643, 551] width 34 height 38
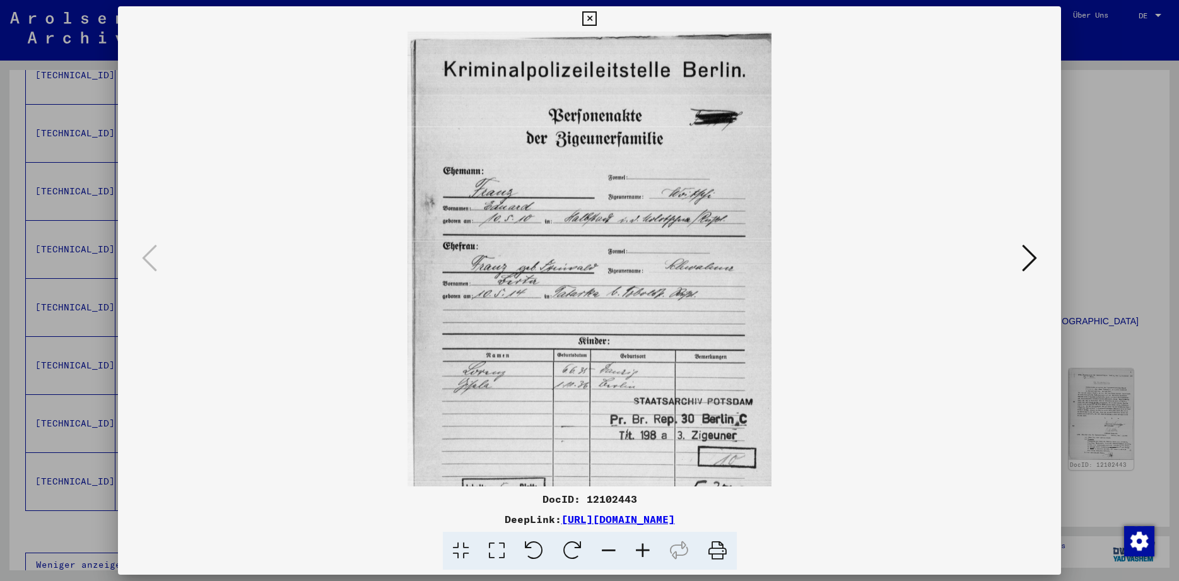
click at [646, 553] on icon at bounding box center [643, 551] width 34 height 38
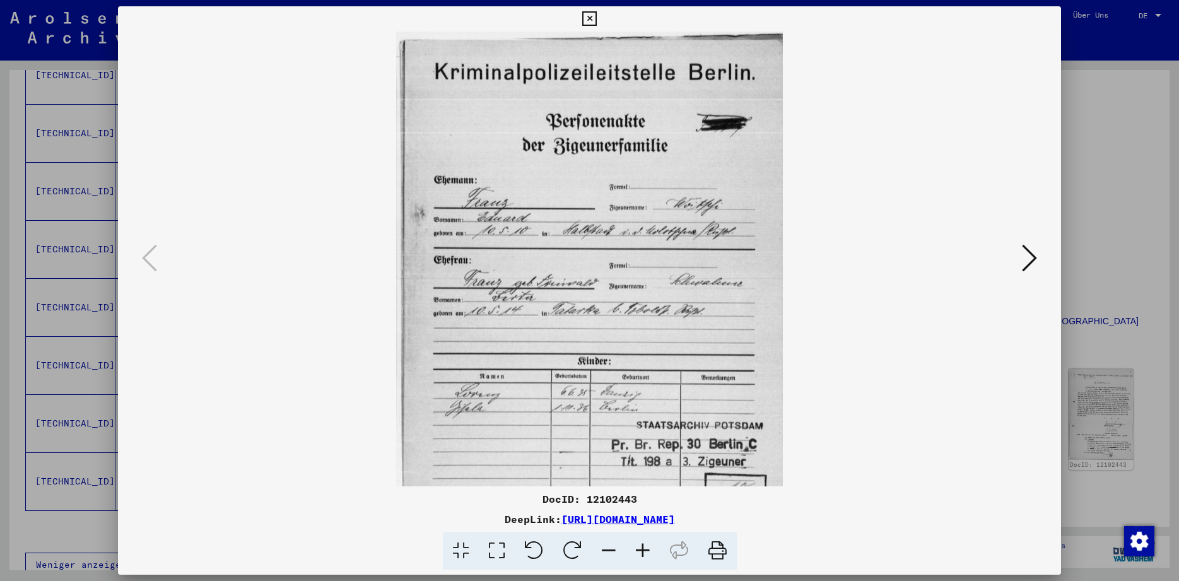
click at [646, 553] on icon at bounding box center [643, 551] width 34 height 38
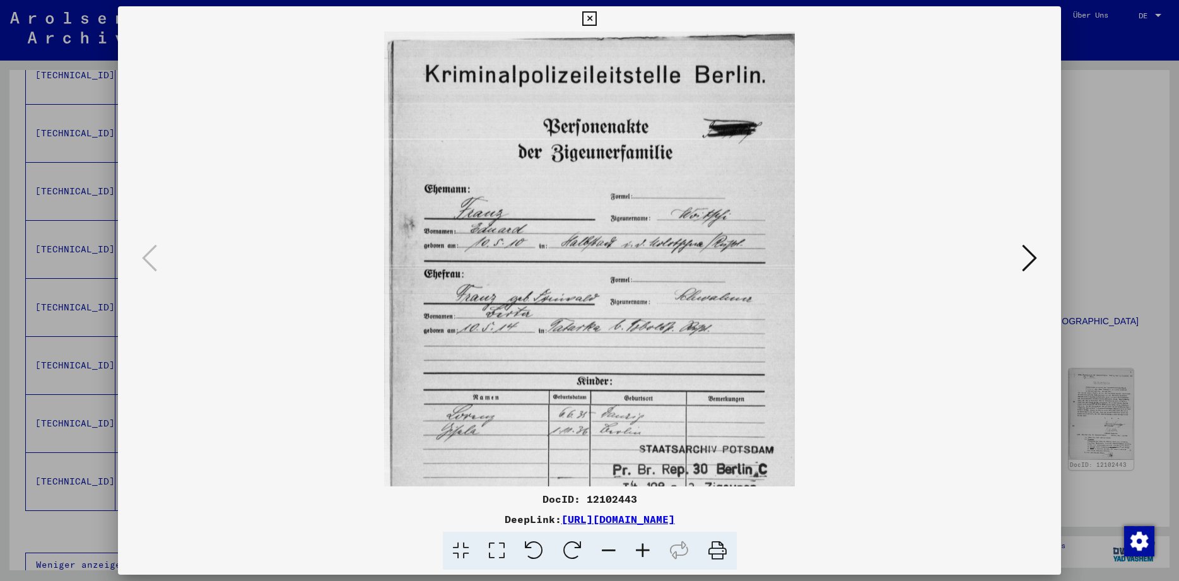
click at [597, 23] on icon at bounding box center [589, 18] width 15 height 15
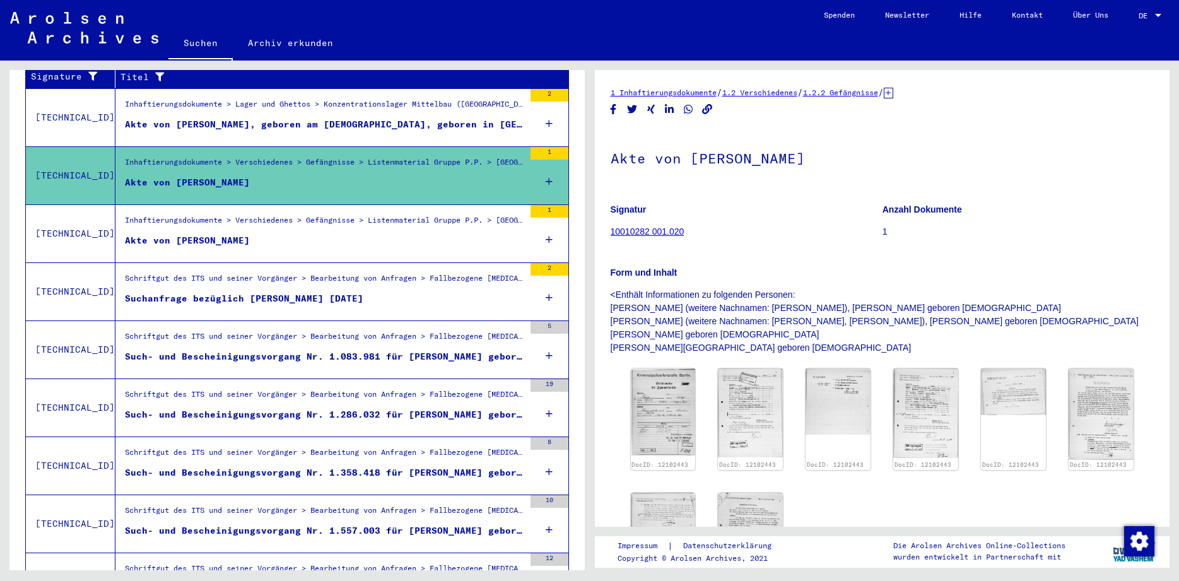
scroll to position [239, 0]
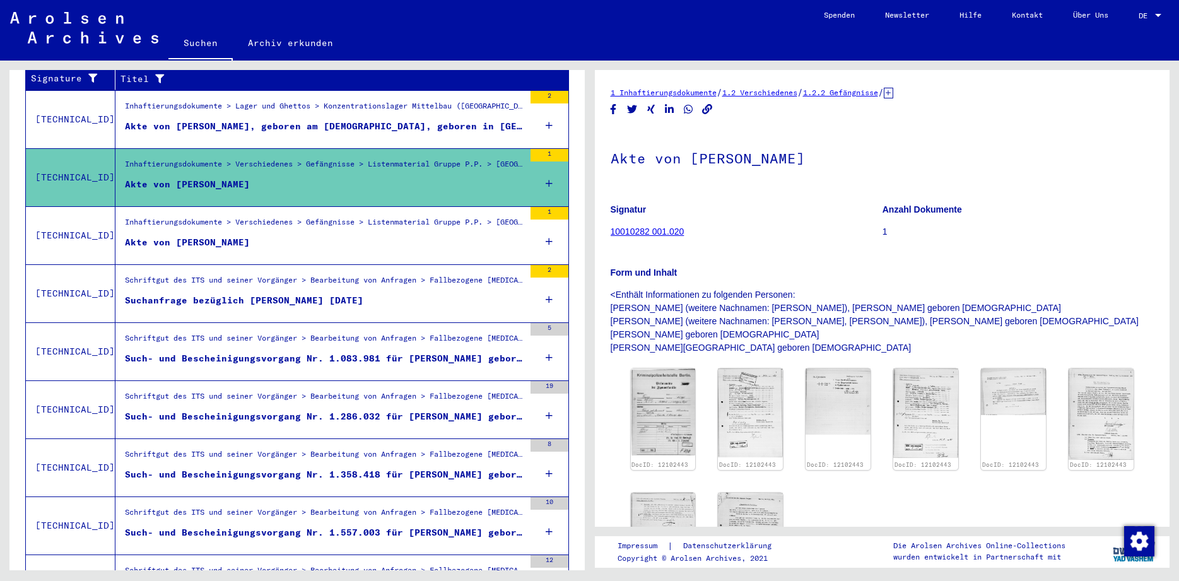
click at [336, 334] on div "Schriftgut des ITS und seiner Vorgänger > Bearbeitung von Anfragen > Fallbezoge…" at bounding box center [324, 342] width 399 height 18
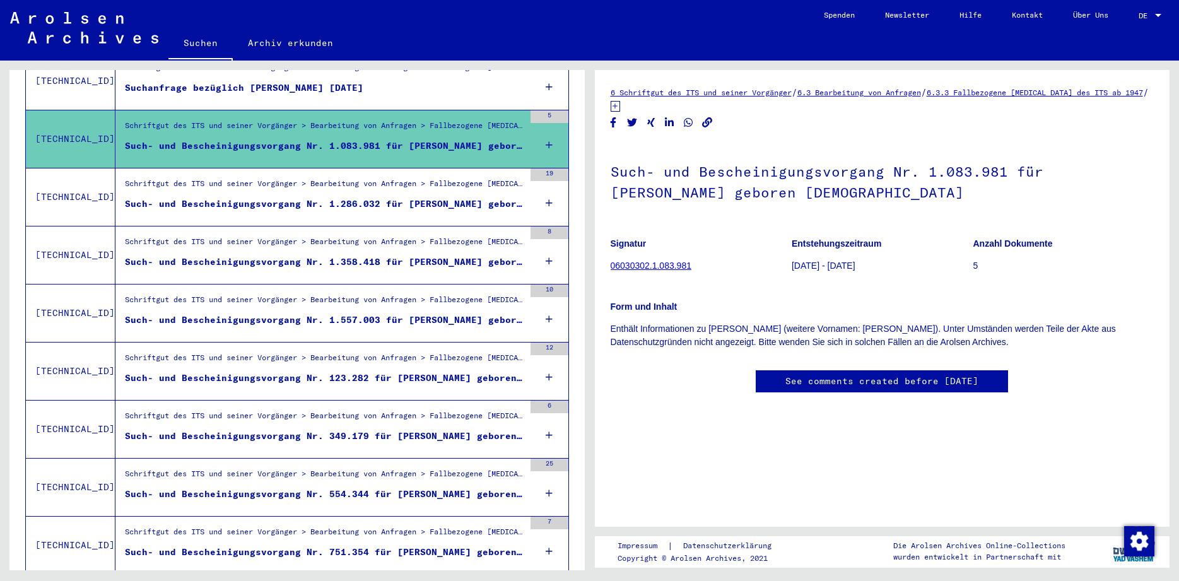
scroll to position [479, 0]
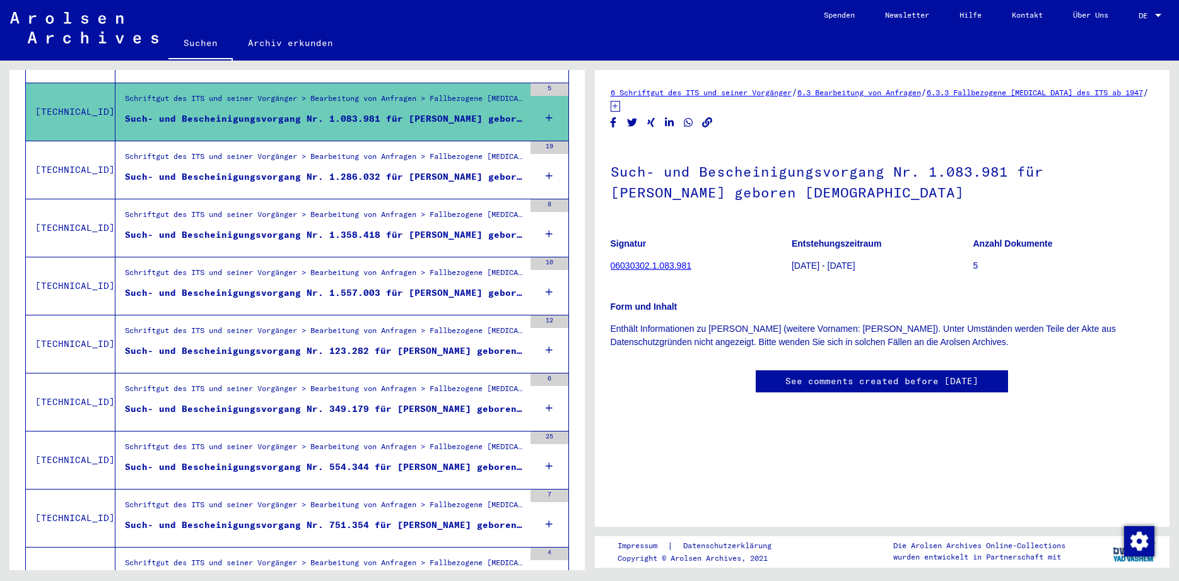
click at [576, 431] on div "Signature Titel [TECHNICAL_ID] Inhaftierungsdokumente > Lager und Ghettos > Kon…" at bounding box center [296, 316] width 575 height 976
click at [449, 461] on div "Such- und Bescheinigungsvorgang Nr. 554.344 für [PERSON_NAME] geboren [DEMOGRAP…" at bounding box center [324, 467] width 399 height 13
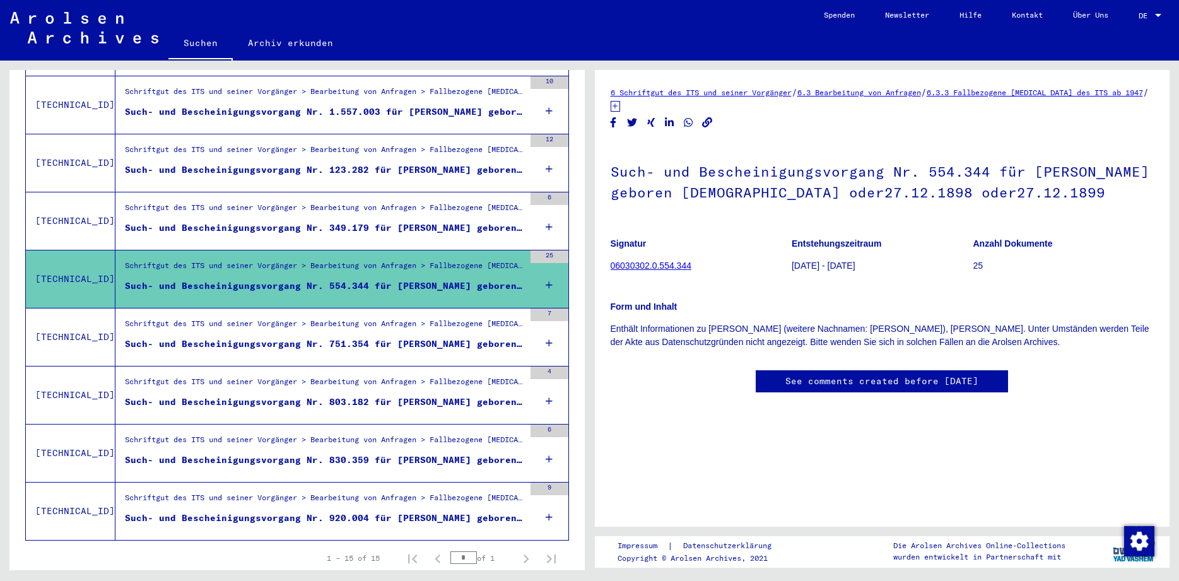
scroll to position [680, 0]
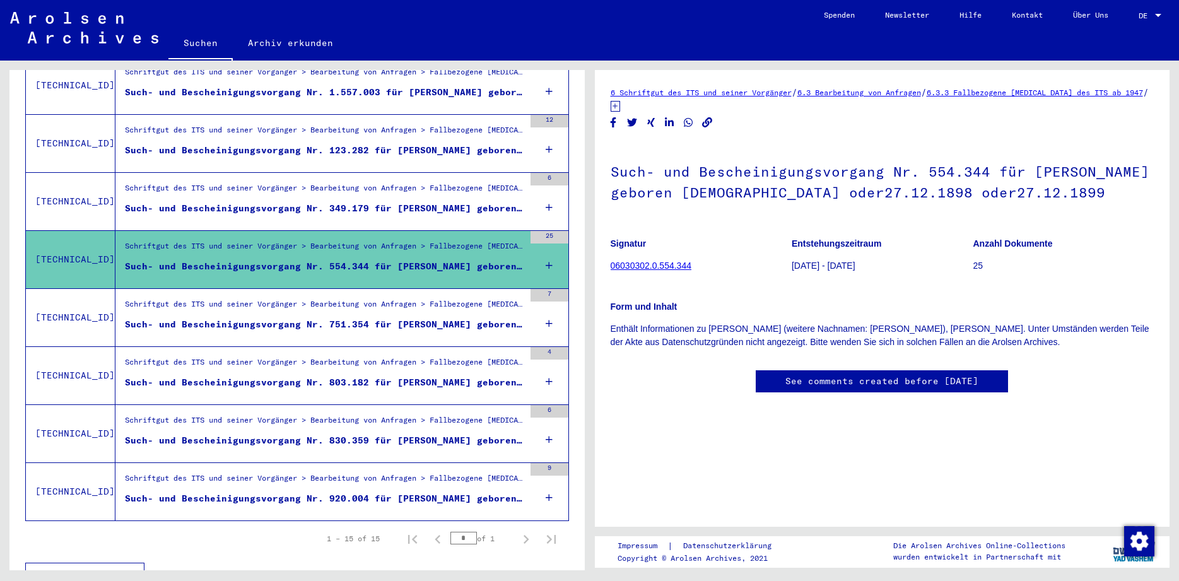
click at [466, 434] on div "Such- und Bescheinigungsvorgang Nr. 830.359 für [PERSON_NAME] geboren [DEMOGRAP…" at bounding box center [324, 440] width 399 height 13
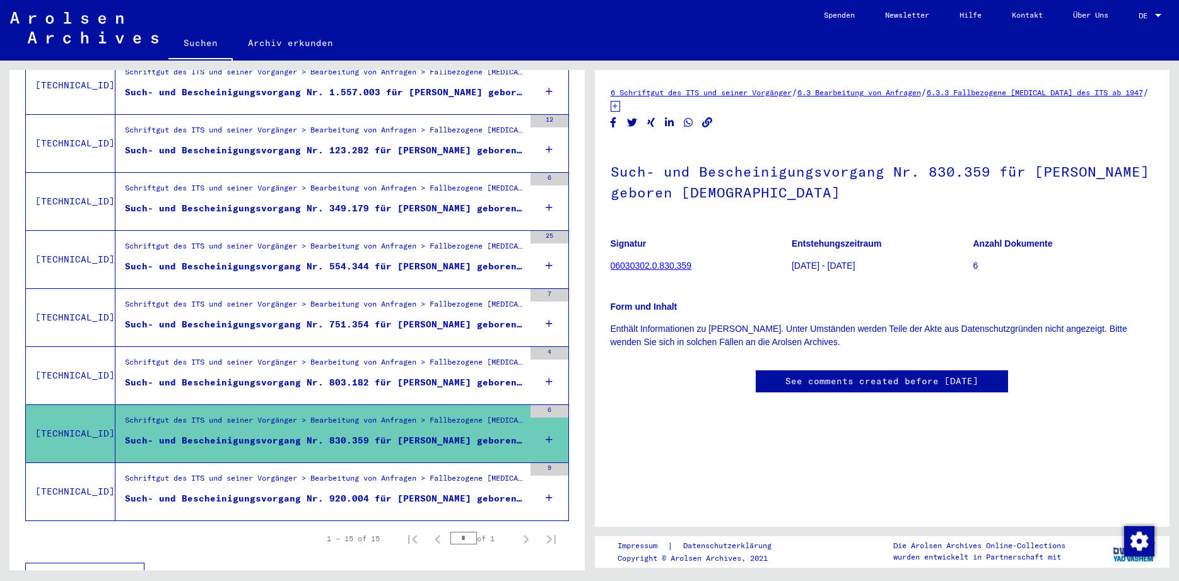
click at [451, 260] on div "Such- und Bescheinigungsvorgang Nr. 554.344 für [PERSON_NAME] geboren [DEMOGRAP…" at bounding box center [324, 266] width 399 height 13
